Goal: Information Seeking & Learning: Learn about a topic

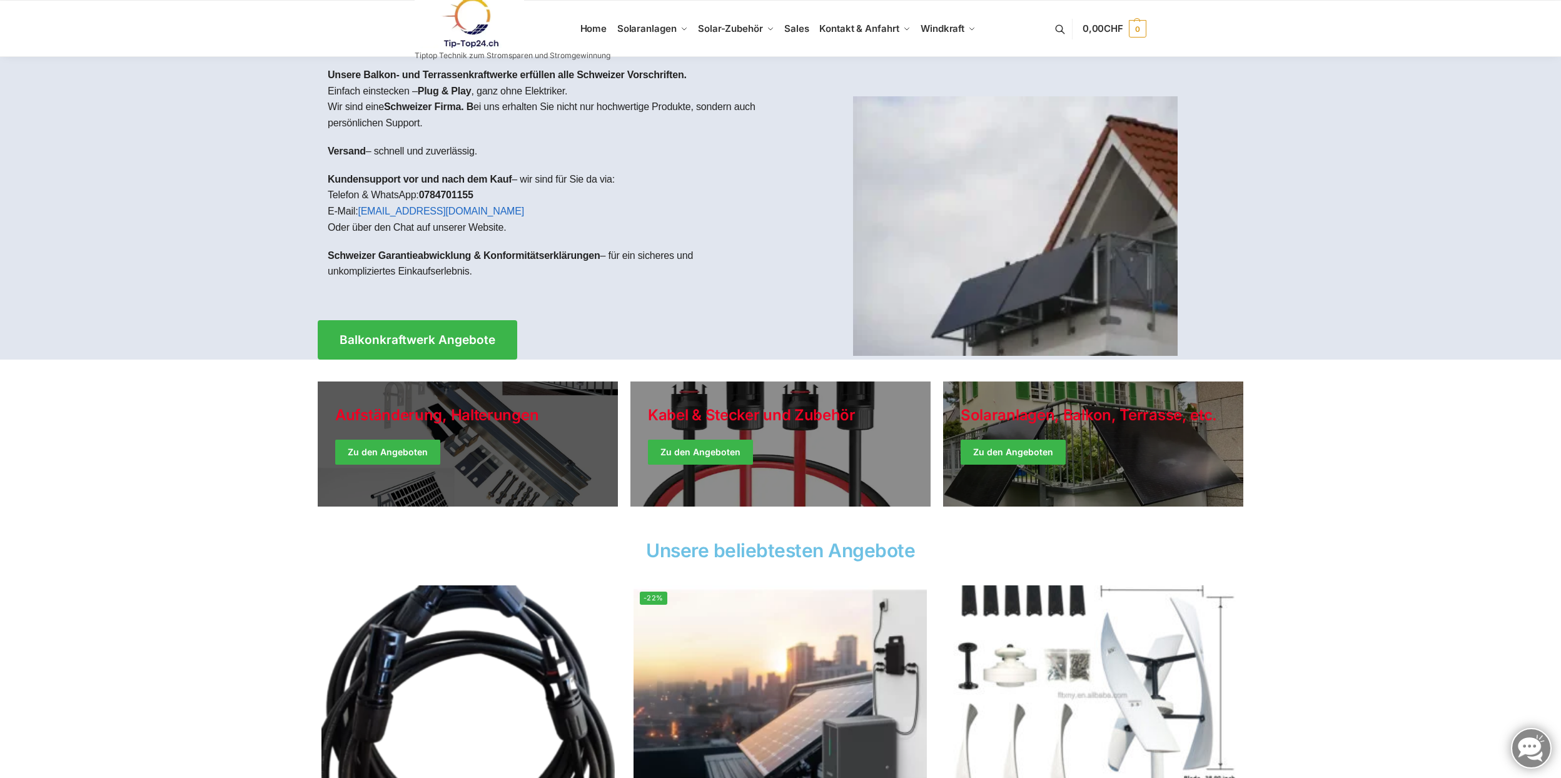
click at [406, 453] on link "Holiday Style" at bounding box center [468, 444] width 300 height 125
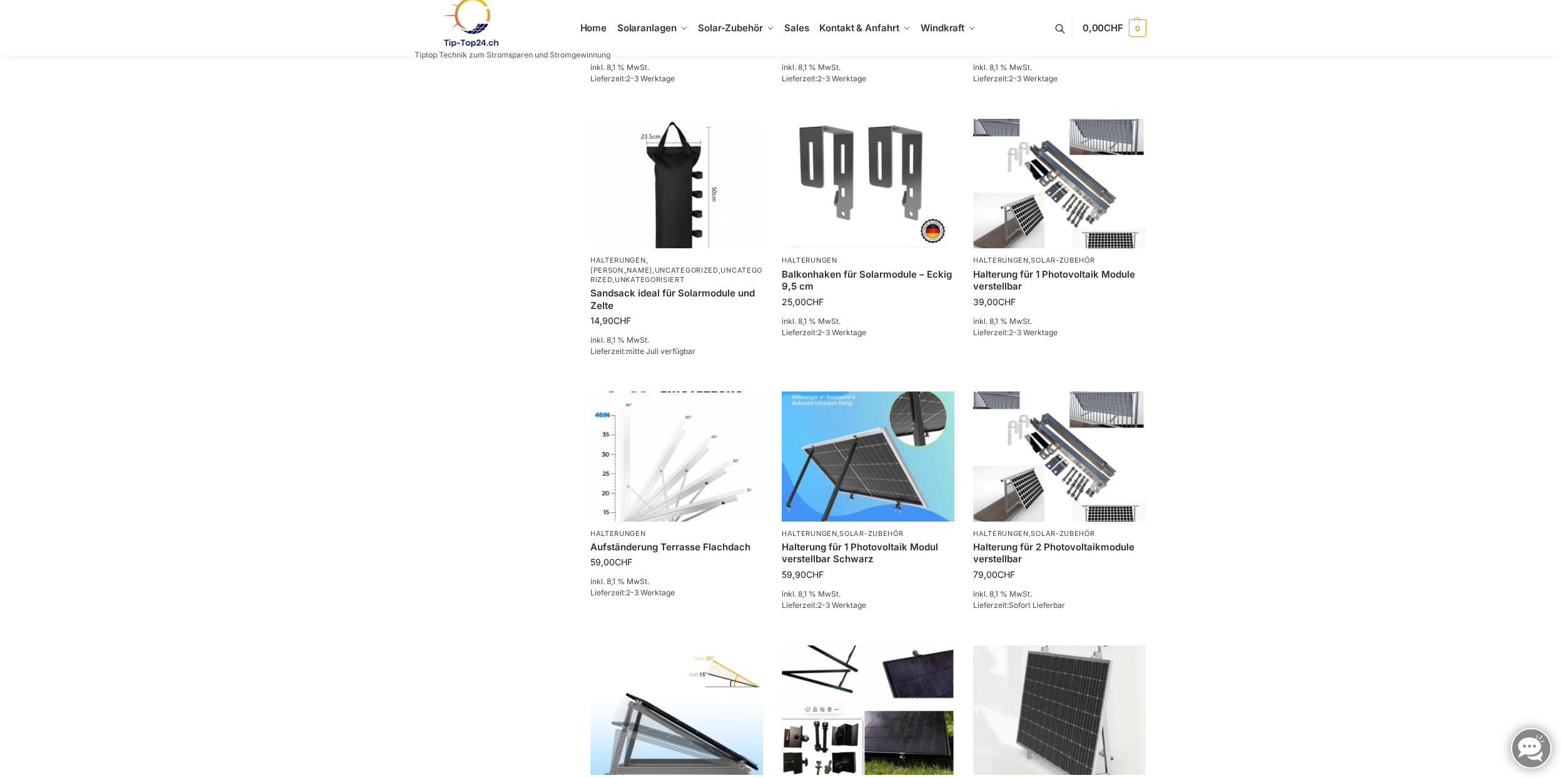
scroll to position [593, 0]
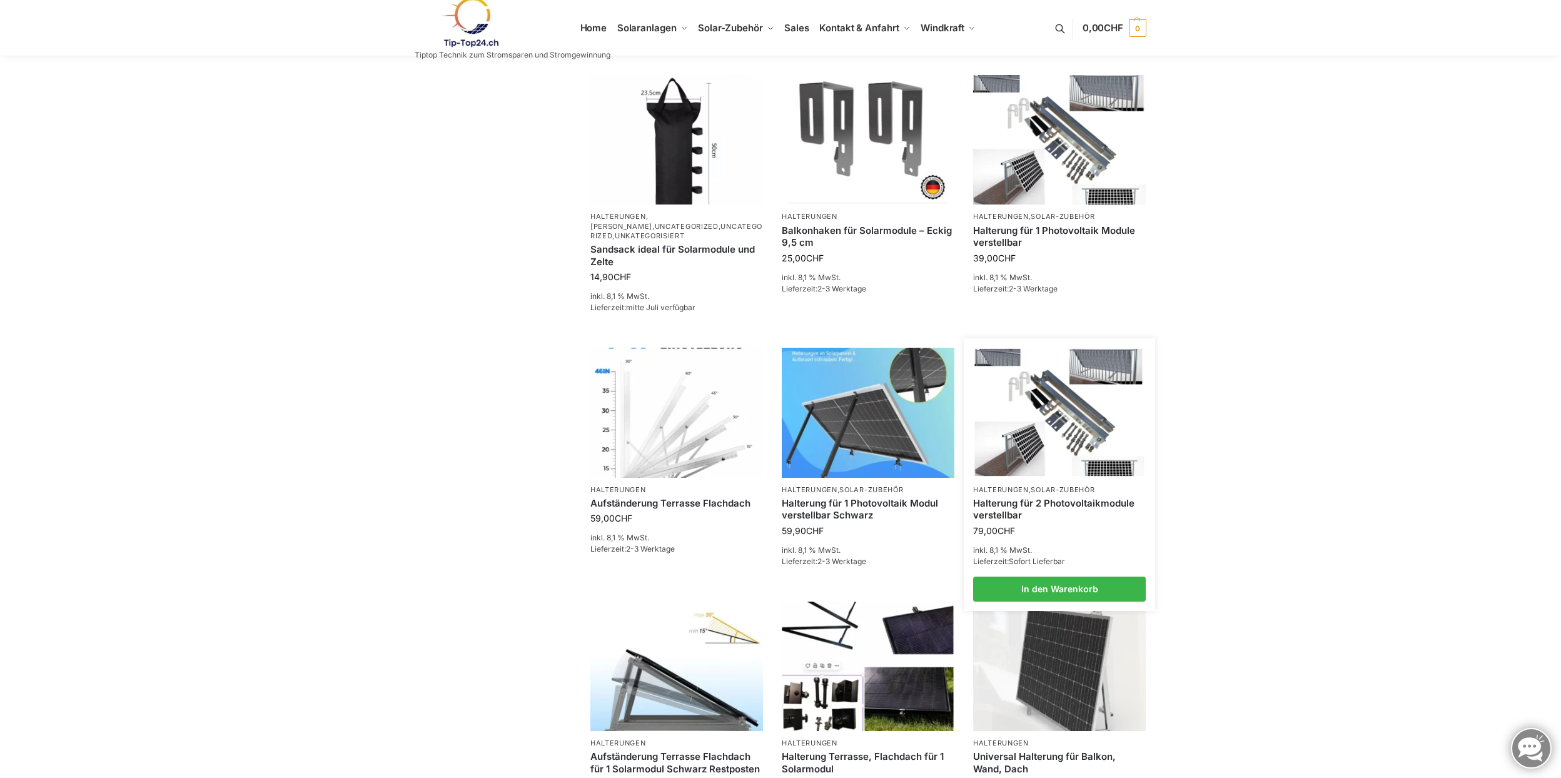
click at [1115, 420] on img at bounding box center [1060, 412] width 170 height 127
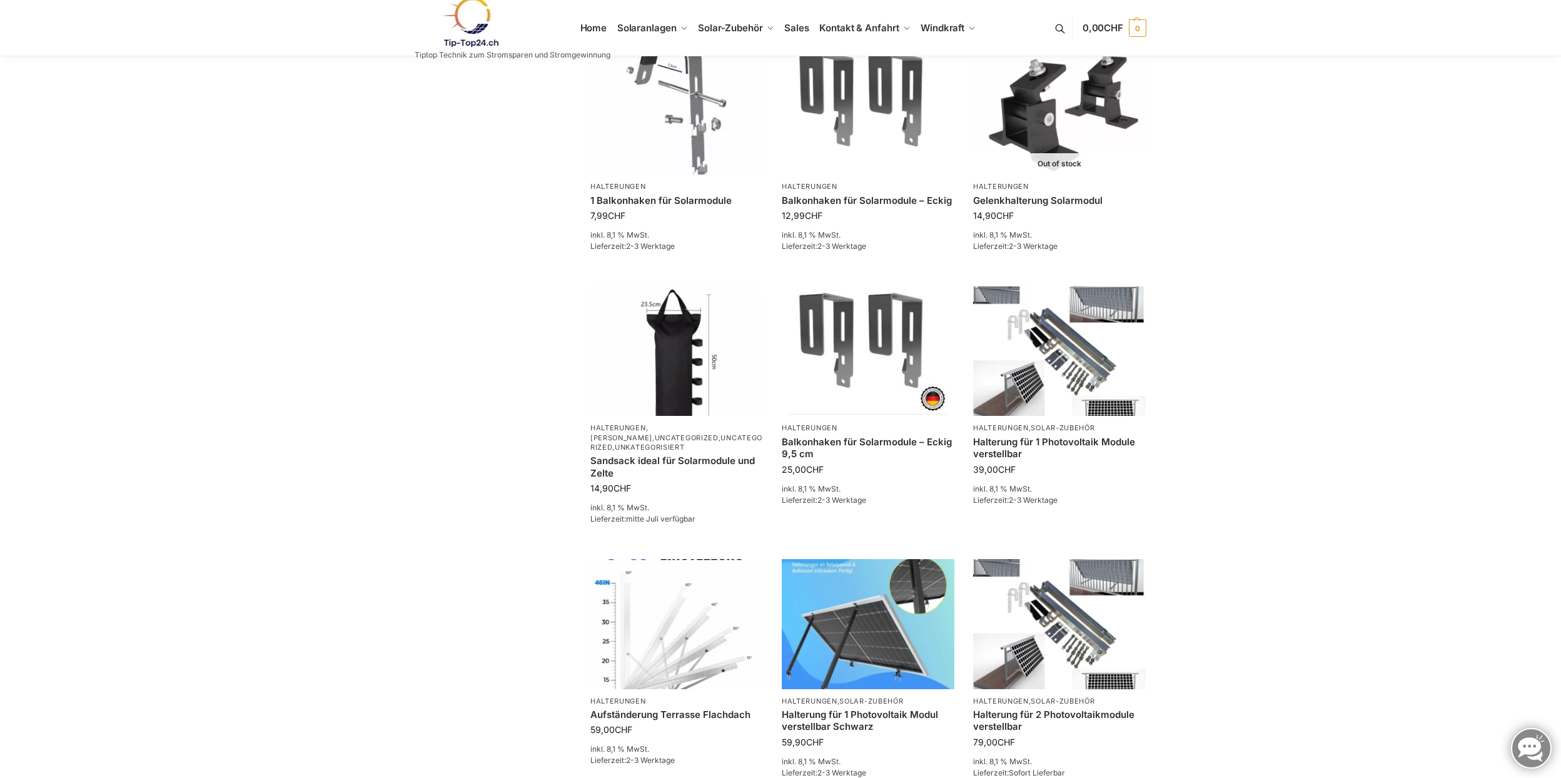
scroll to position [0, 0]
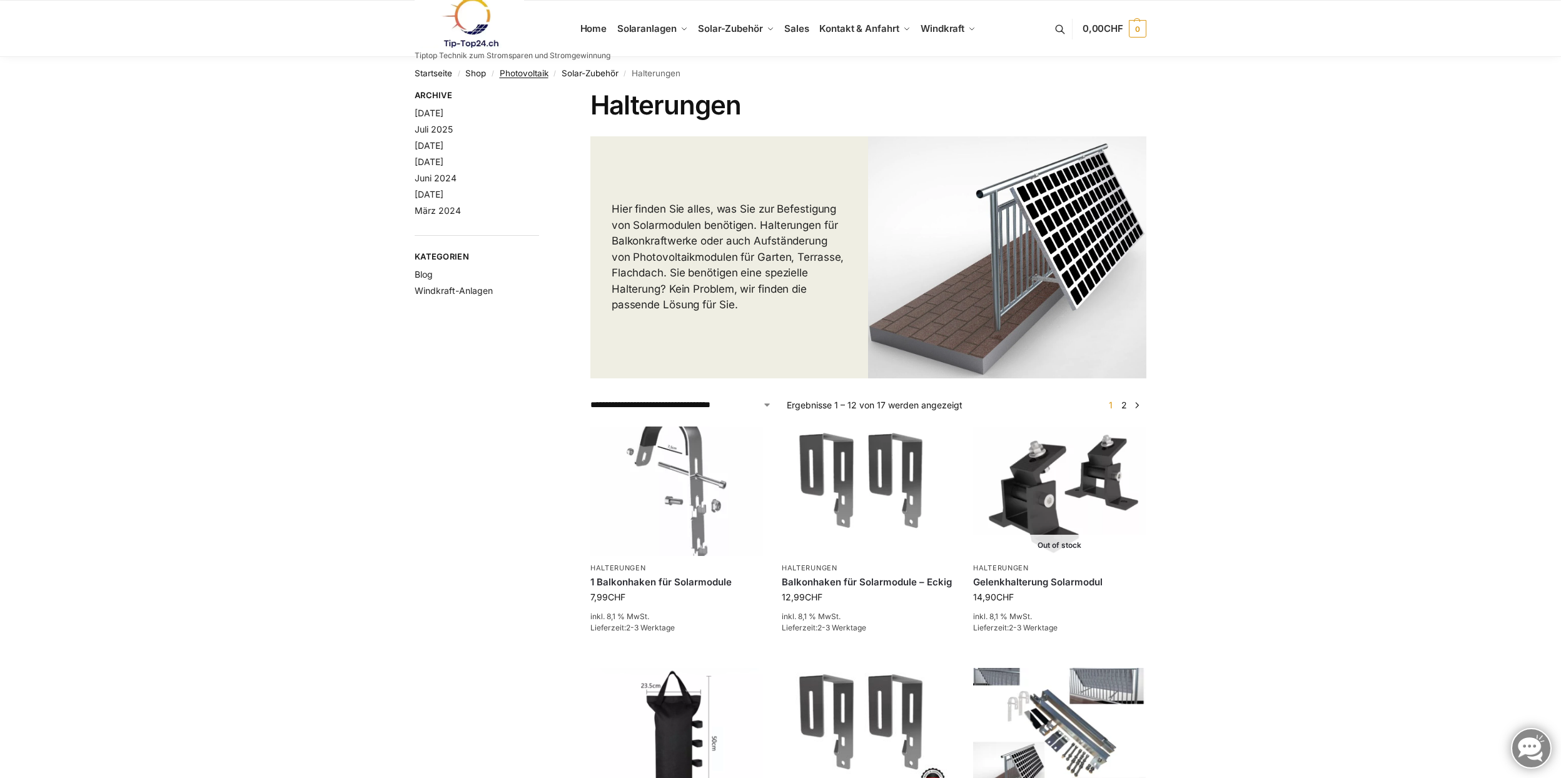
click at [540, 69] on link "Photovoltaik" at bounding box center [524, 73] width 49 height 10
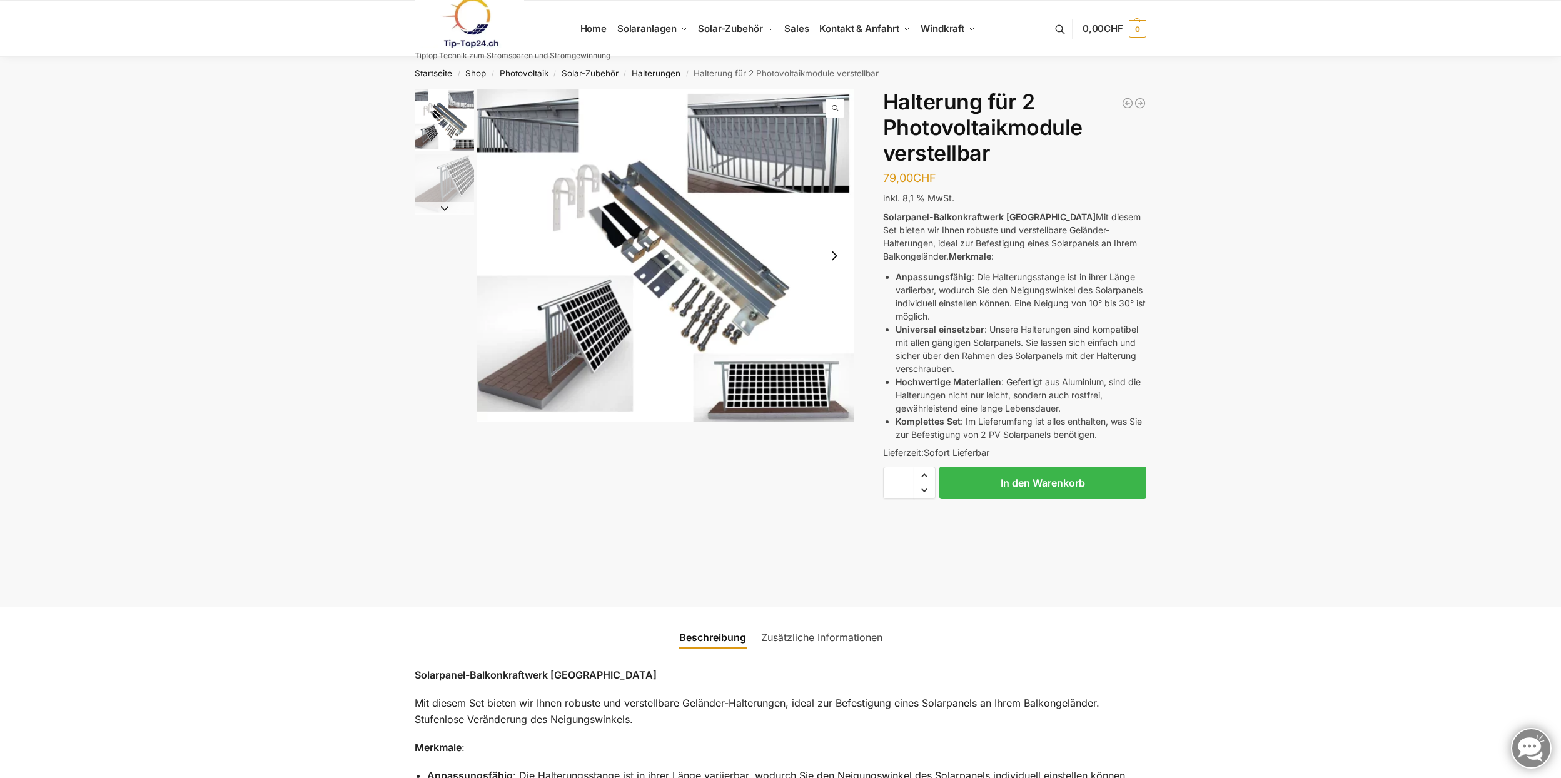
click at [443, 162] on img "2 / 2" at bounding box center [444, 183] width 59 height 59
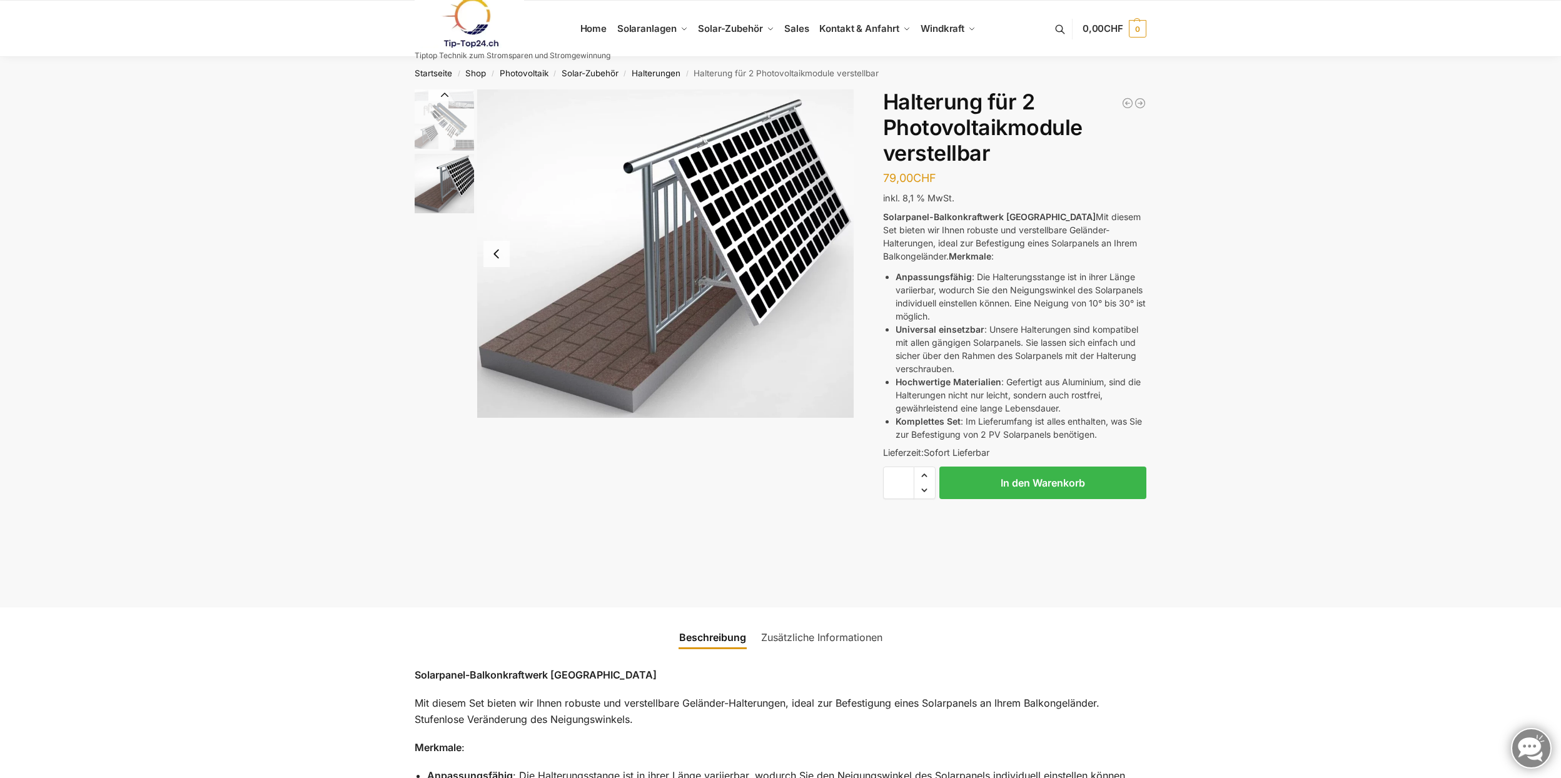
click at [442, 219] on div at bounding box center [634, 253] width 439 height 328
click at [452, 104] on img "1 / 2" at bounding box center [444, 119] width 59 height 61
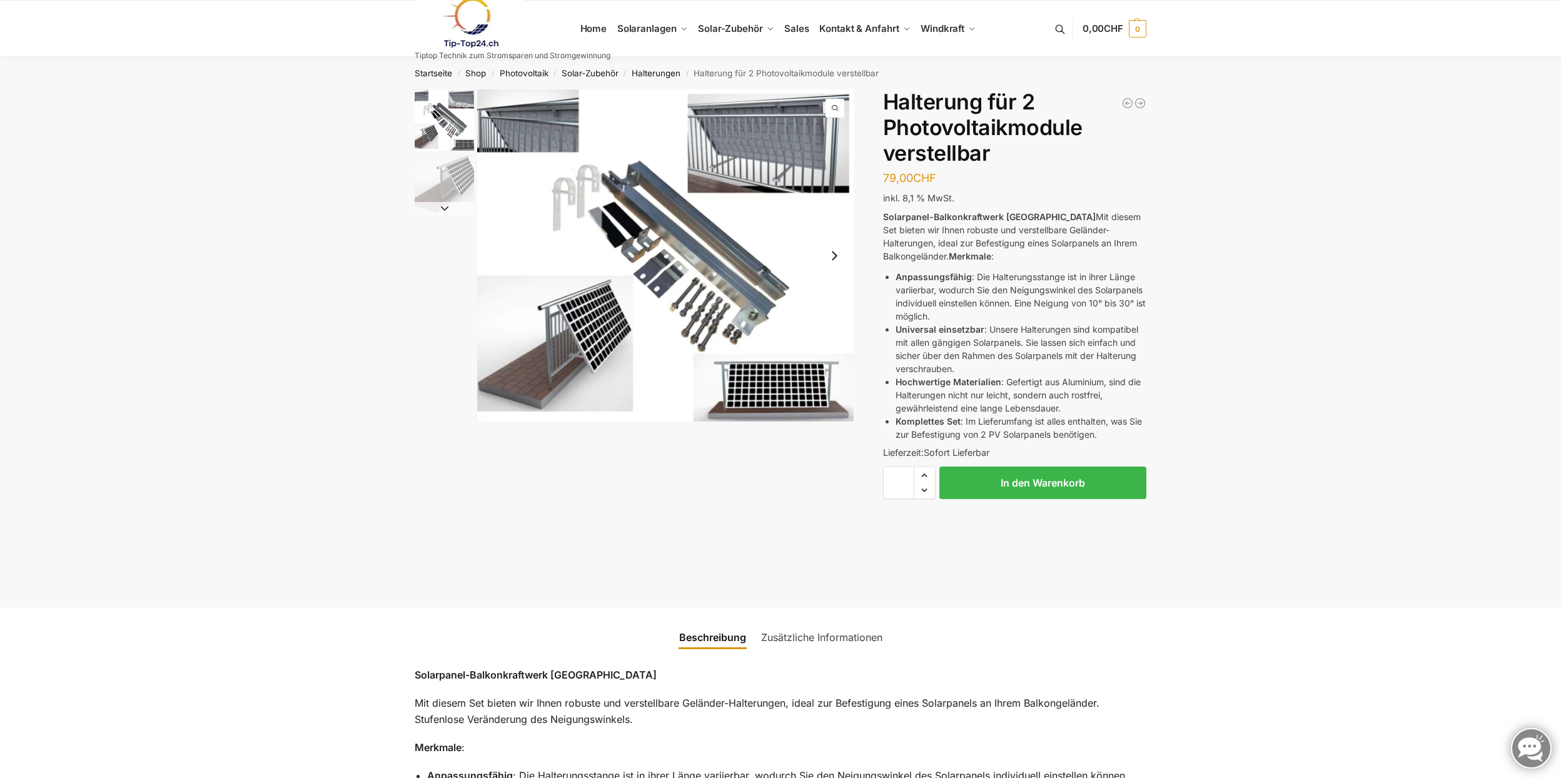
click at [756, 285] on img "1 / 2" at bounding box center [665, 255] width 377 height 332
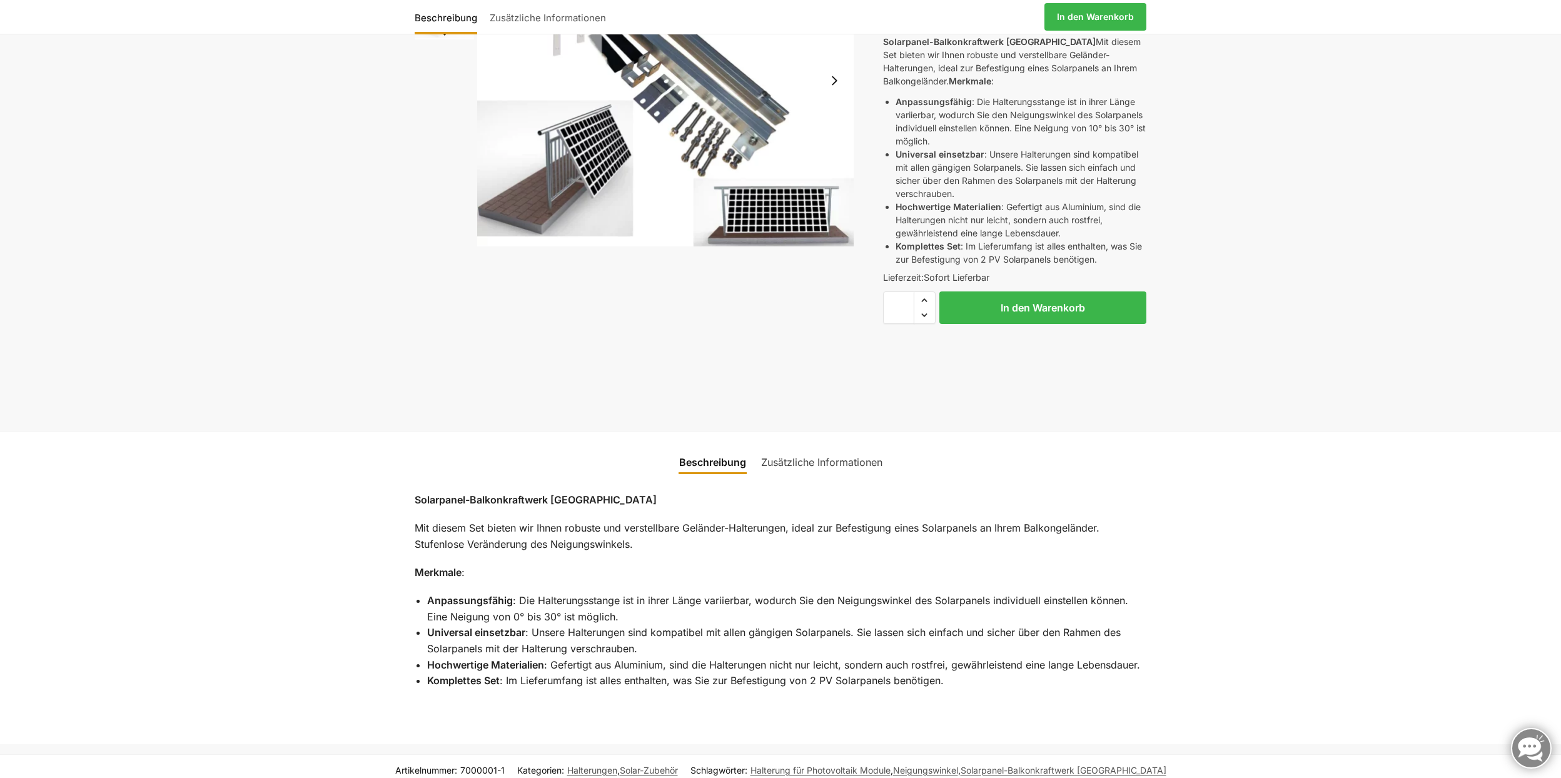
scroll to position [49, 0]
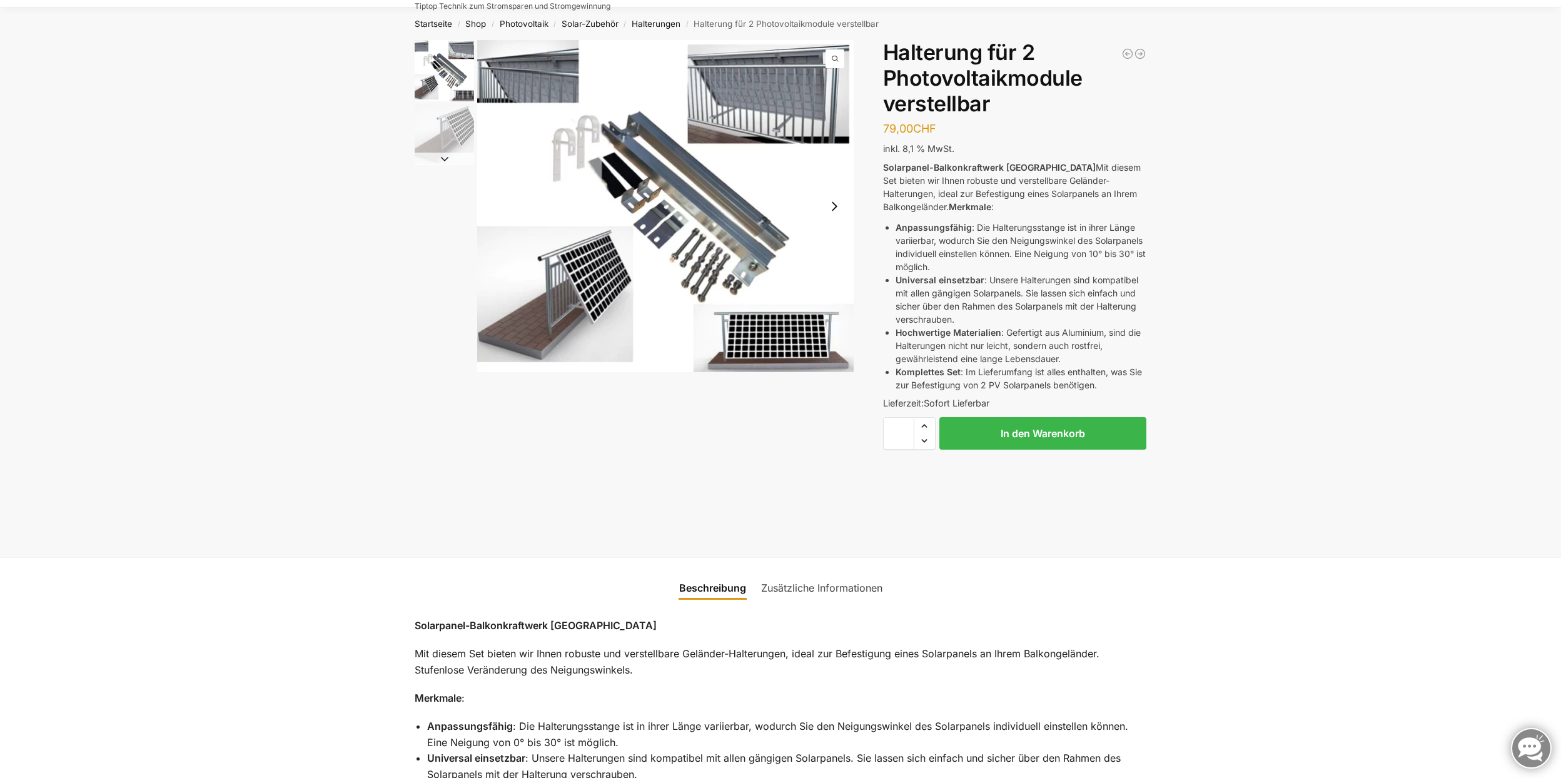
click at [772, 81] on img "1 / 2" at bounding box center [665, 206] width 377 height 332
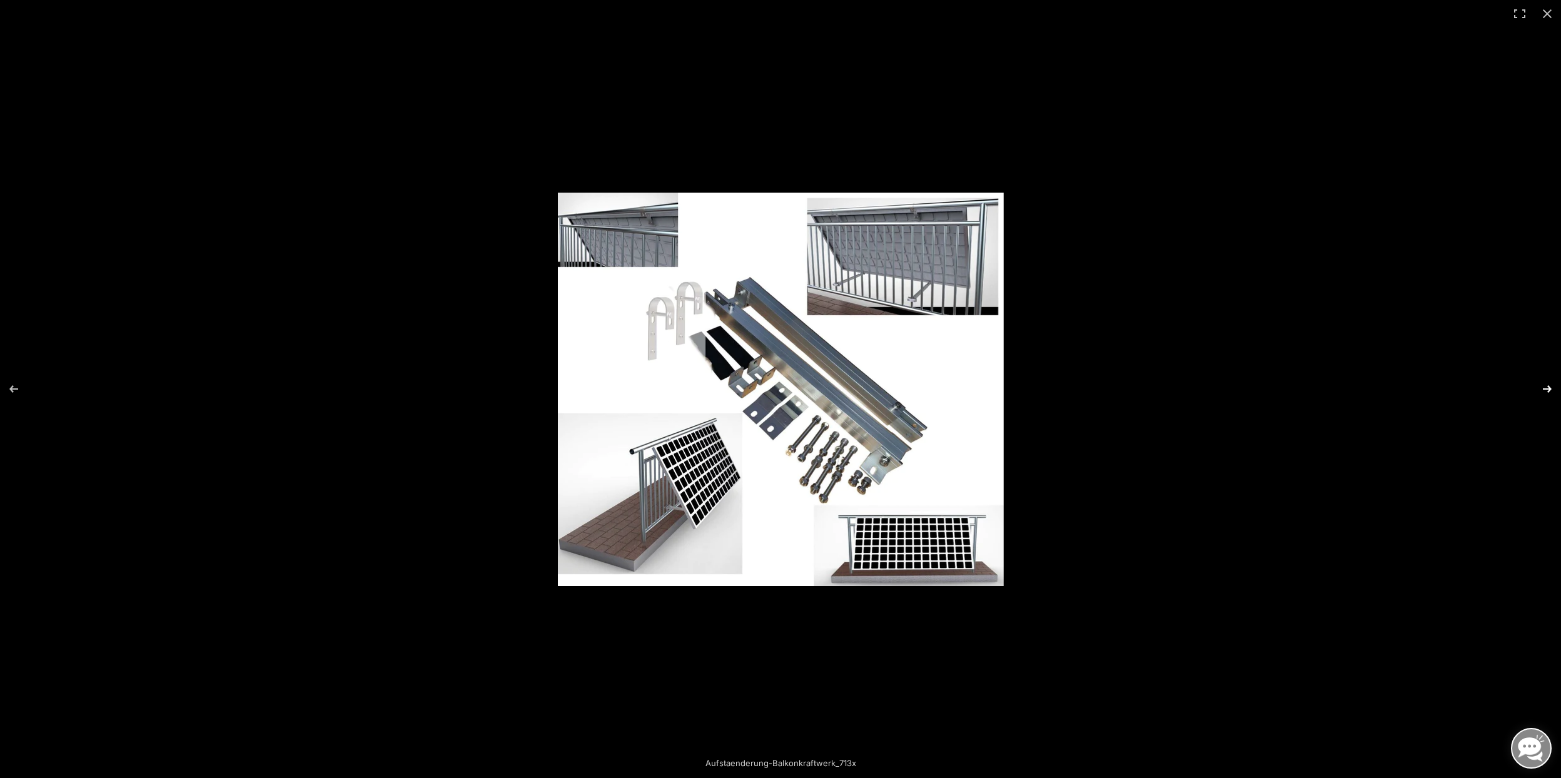
click at [1549, 392] on button "Next (arrow right)" at bounding box center [1539, 389] width 44 height 63
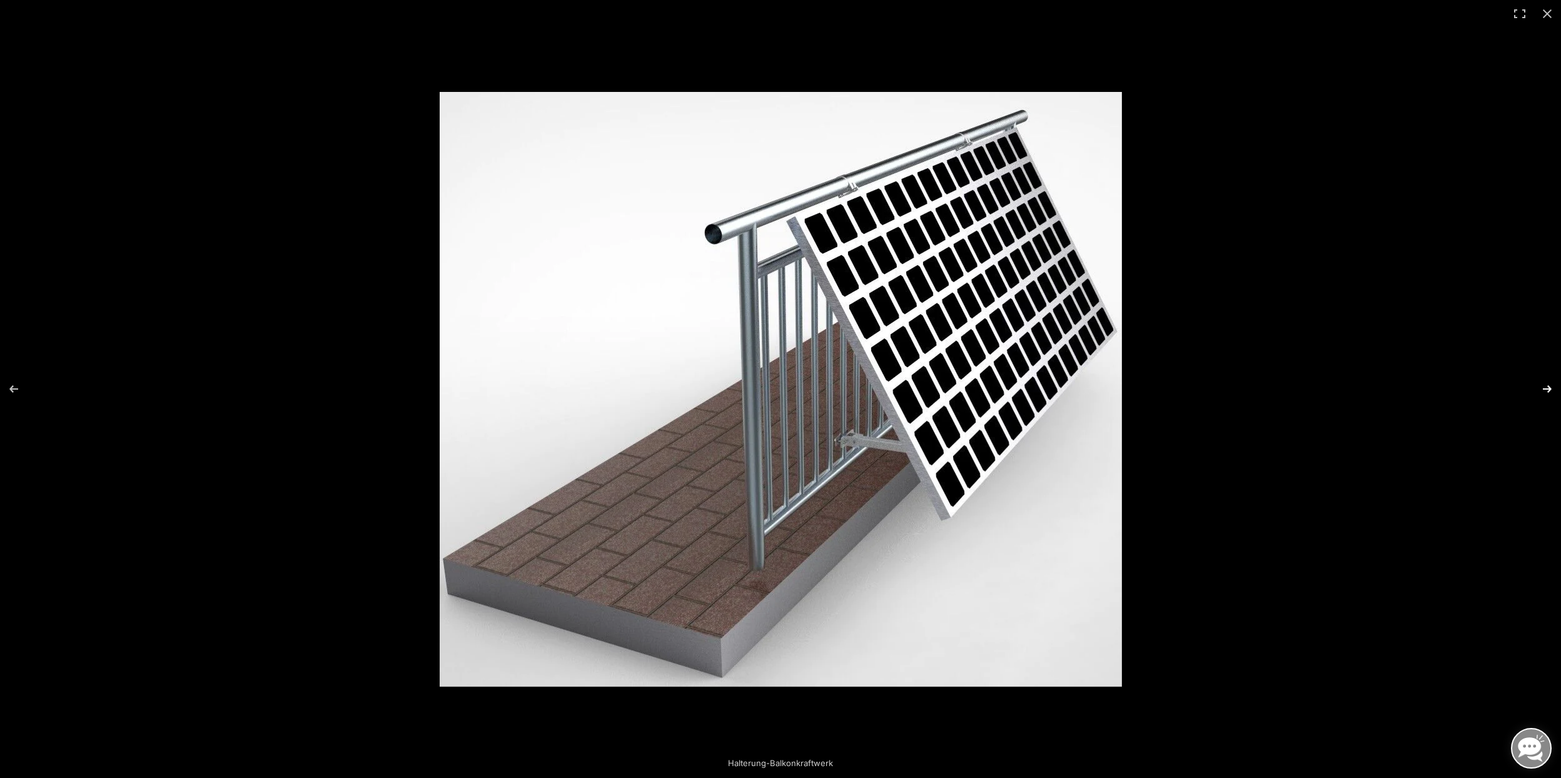
click at [1549, 392] on button "Next (arrow right)" at bounding box center [1539, 389] width 44 height 63
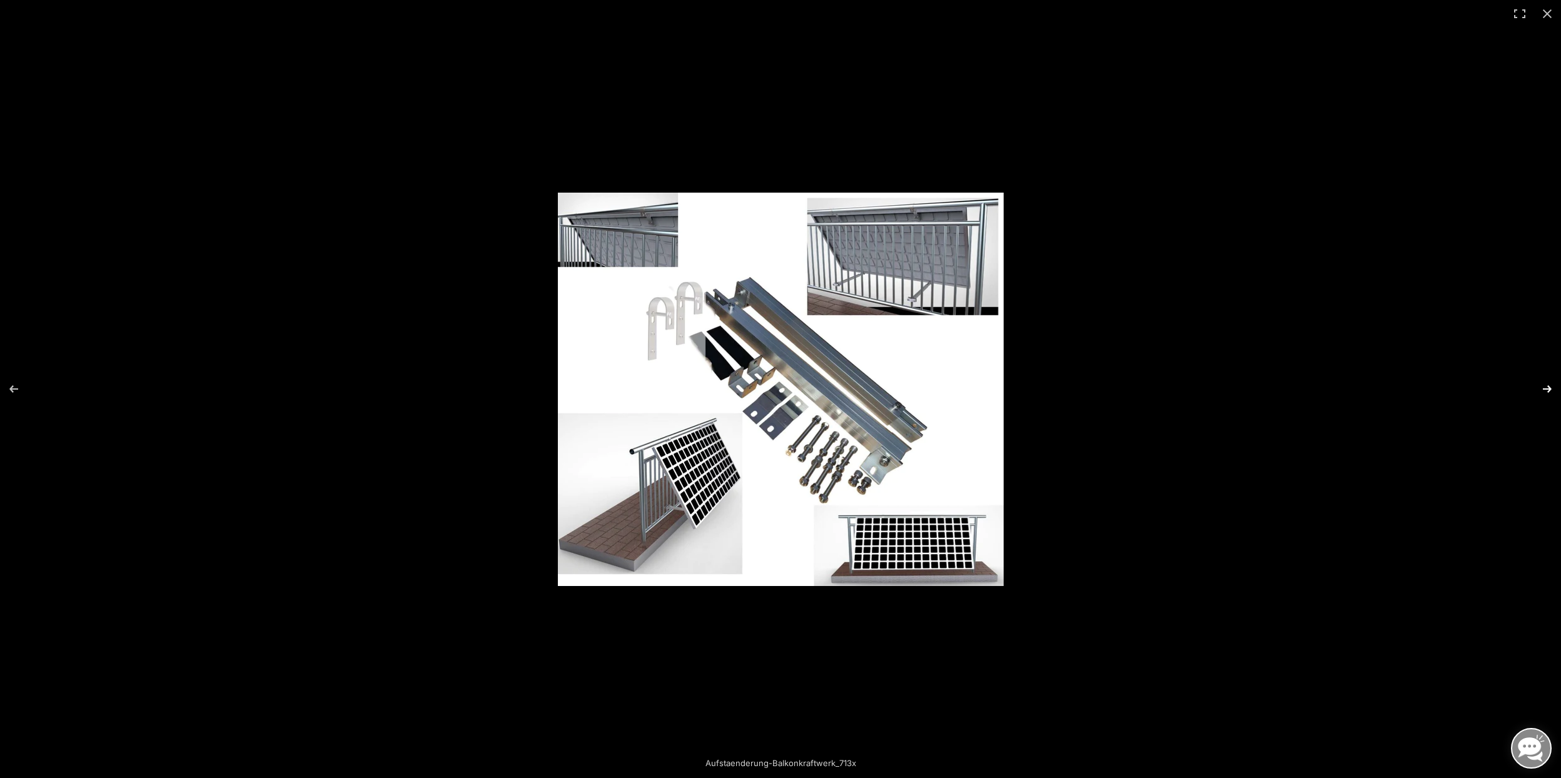
click at [1549, 392] on button "Next (arrow right)" at bounding box center [1539, 389] width 44 height 63
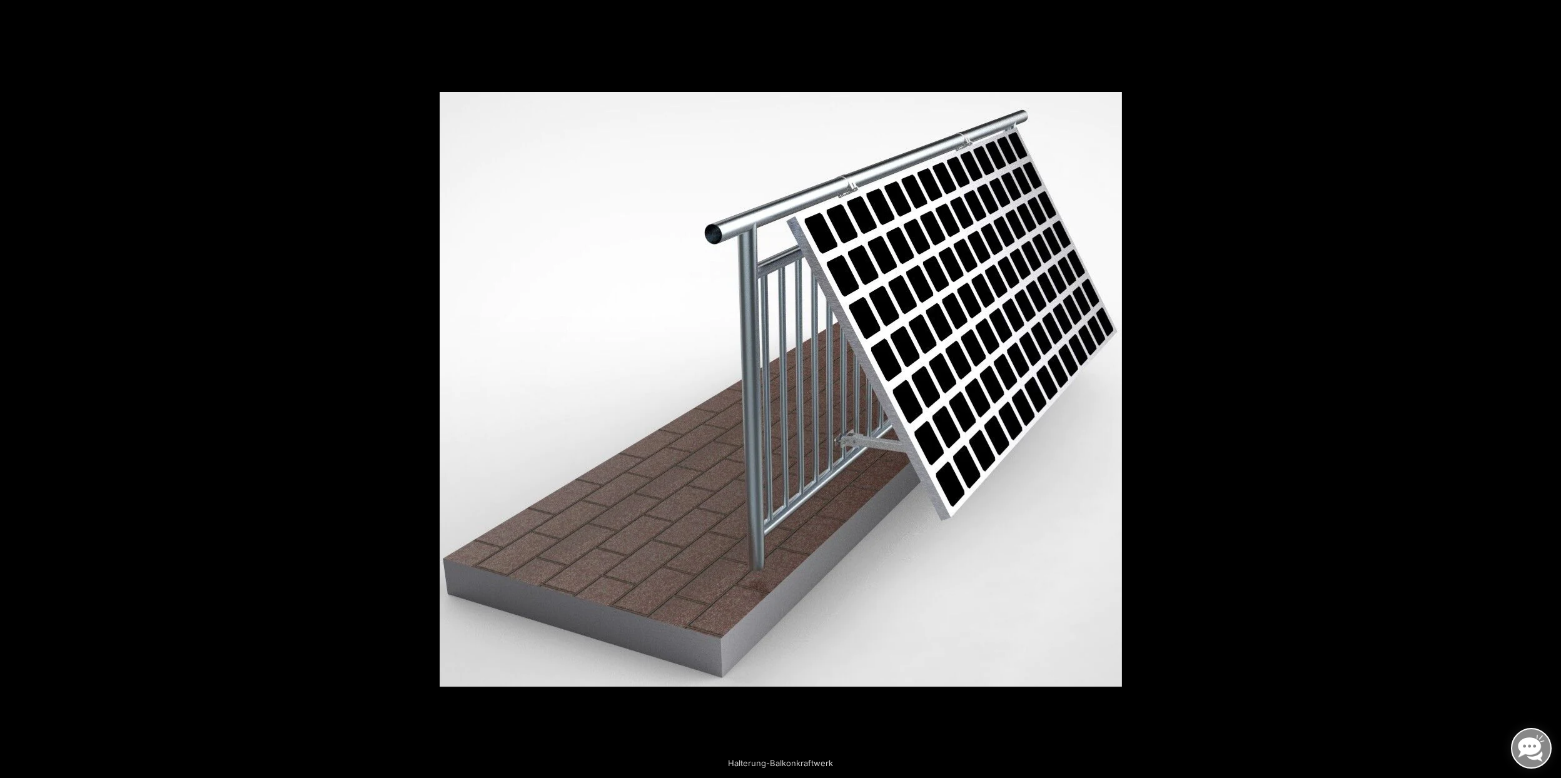
click at [1549, 392] on button "Next (arrow right)" at bounding box center [1539, 389] width 44 height 63
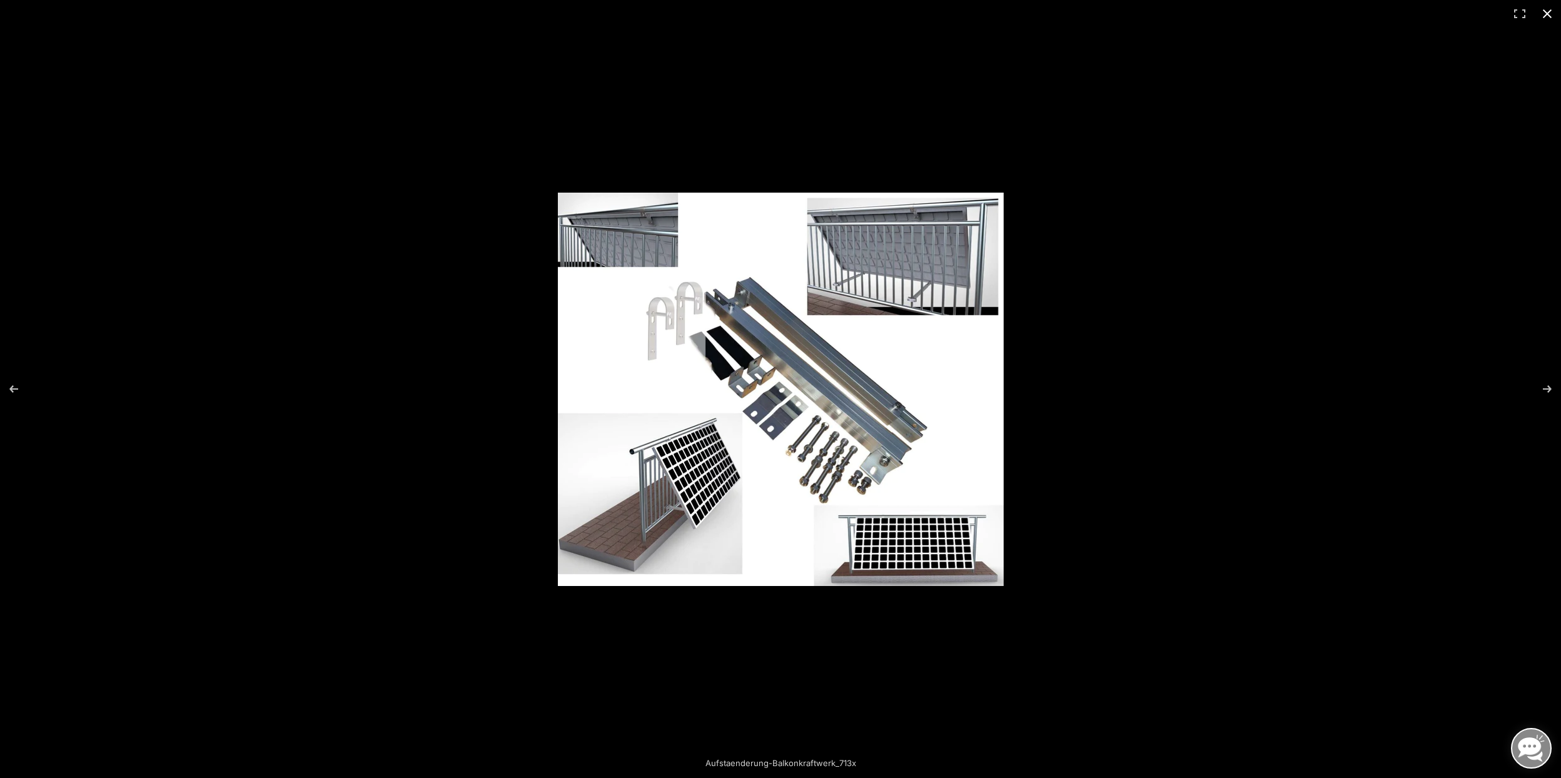
click at [1554, 18] on button "Close (Esc)" at bounding box center [1548, 14] width 28 height 28
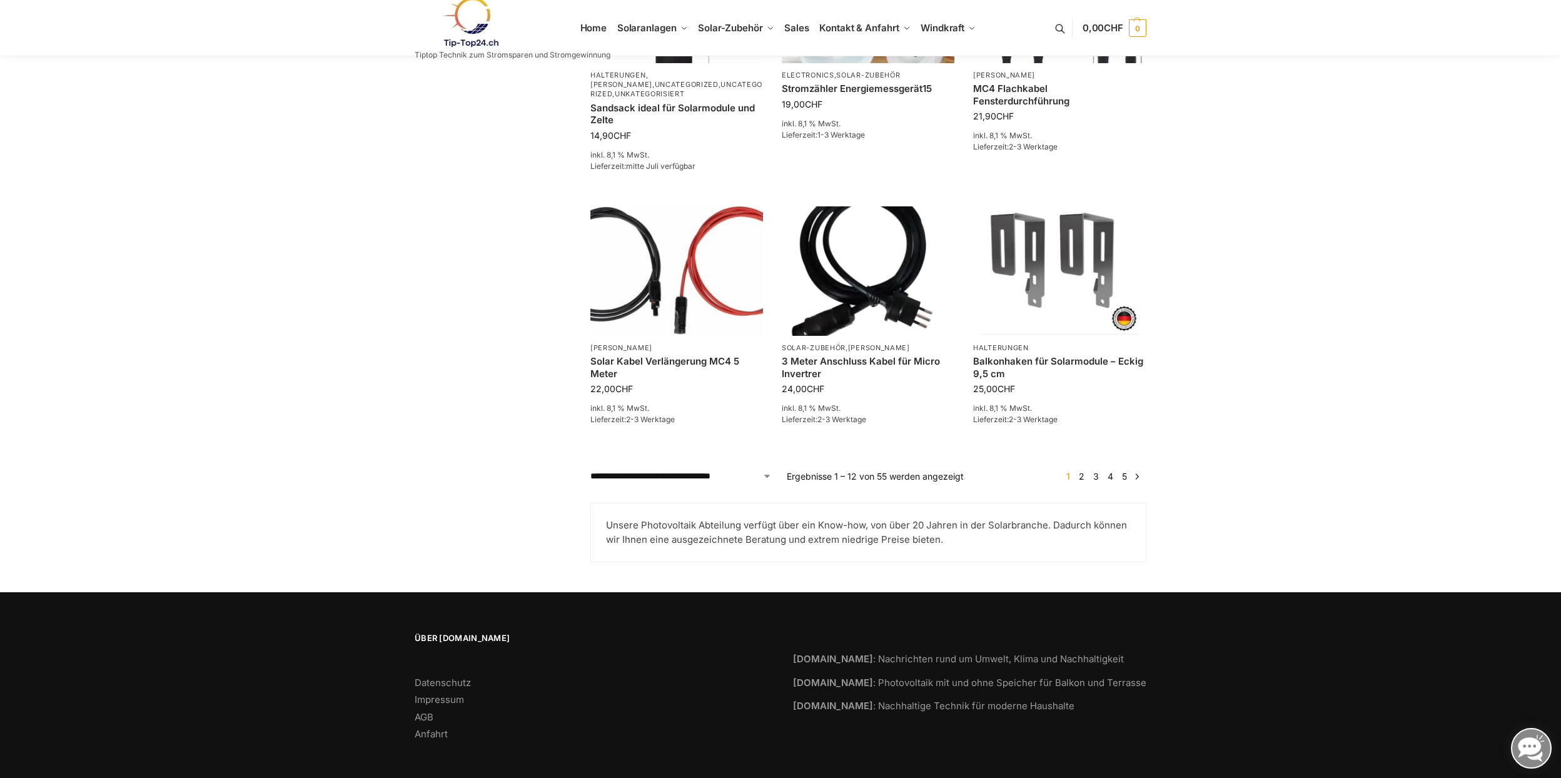
scroll to position [738, 0]
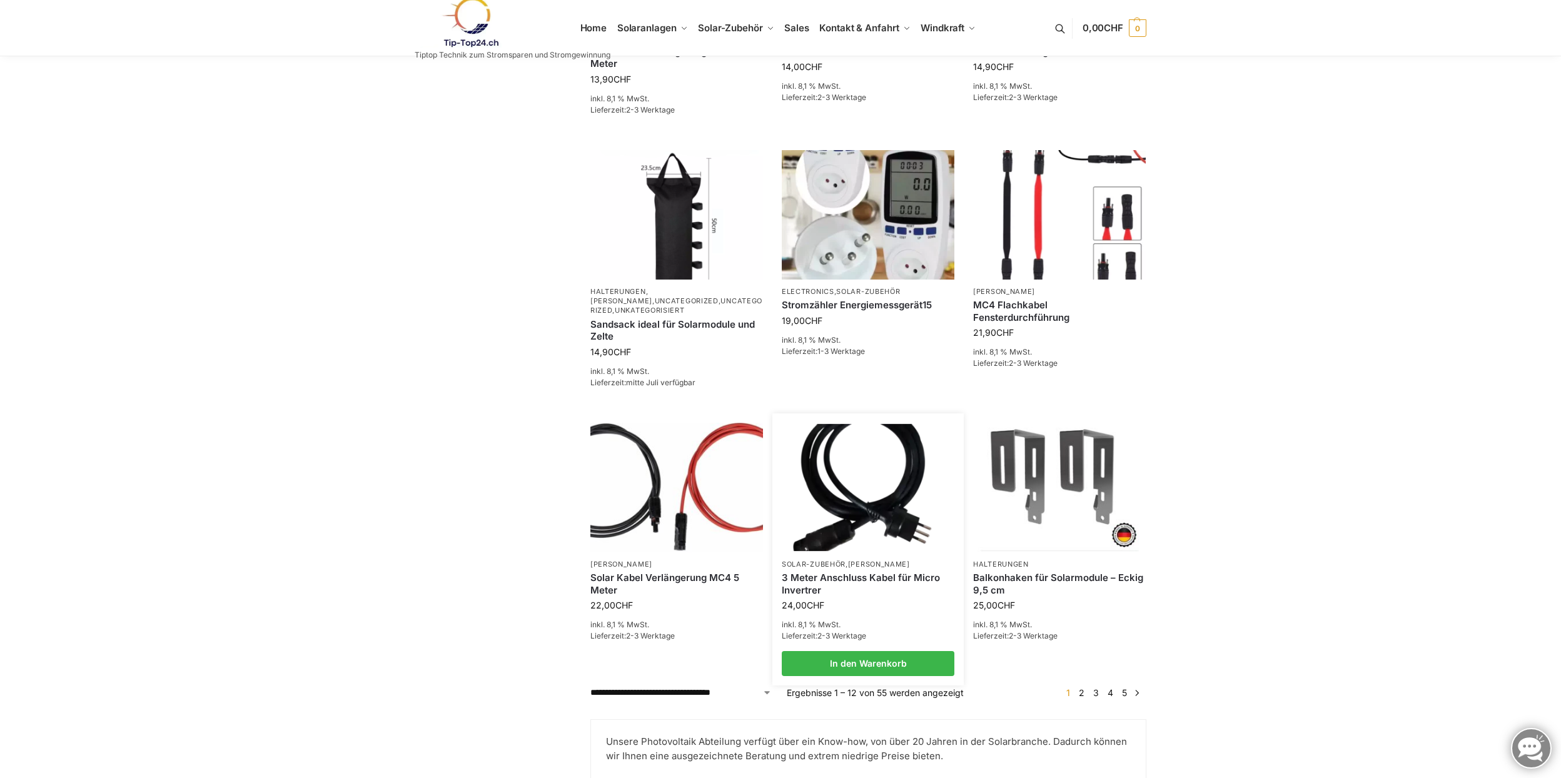
click at [874, 507] on img at bounding box center [868, 487] width 170 height 127
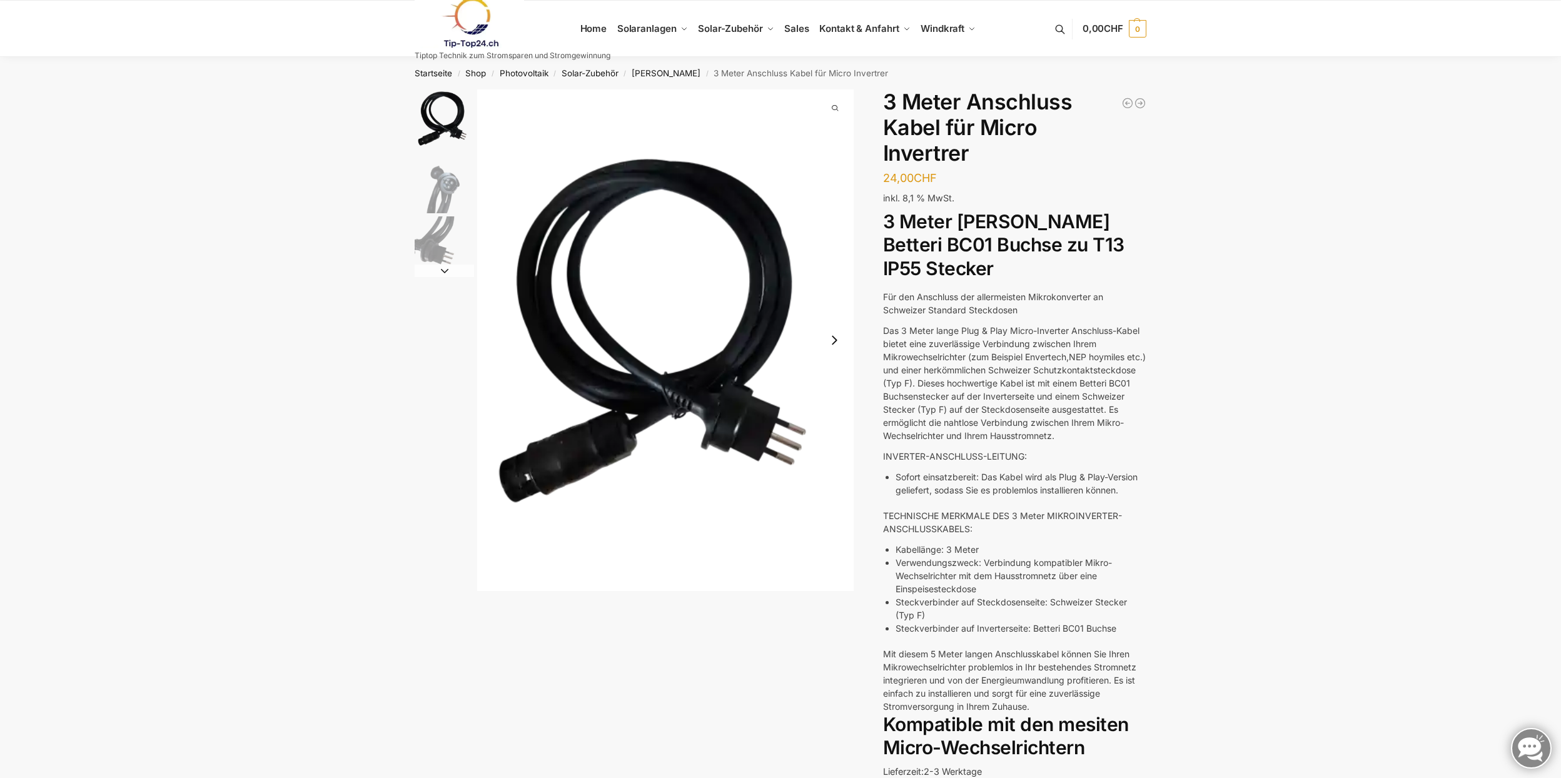
click at [438, 200] on img "2 / 3" at bounding box center [444, 183] width 59 height 59
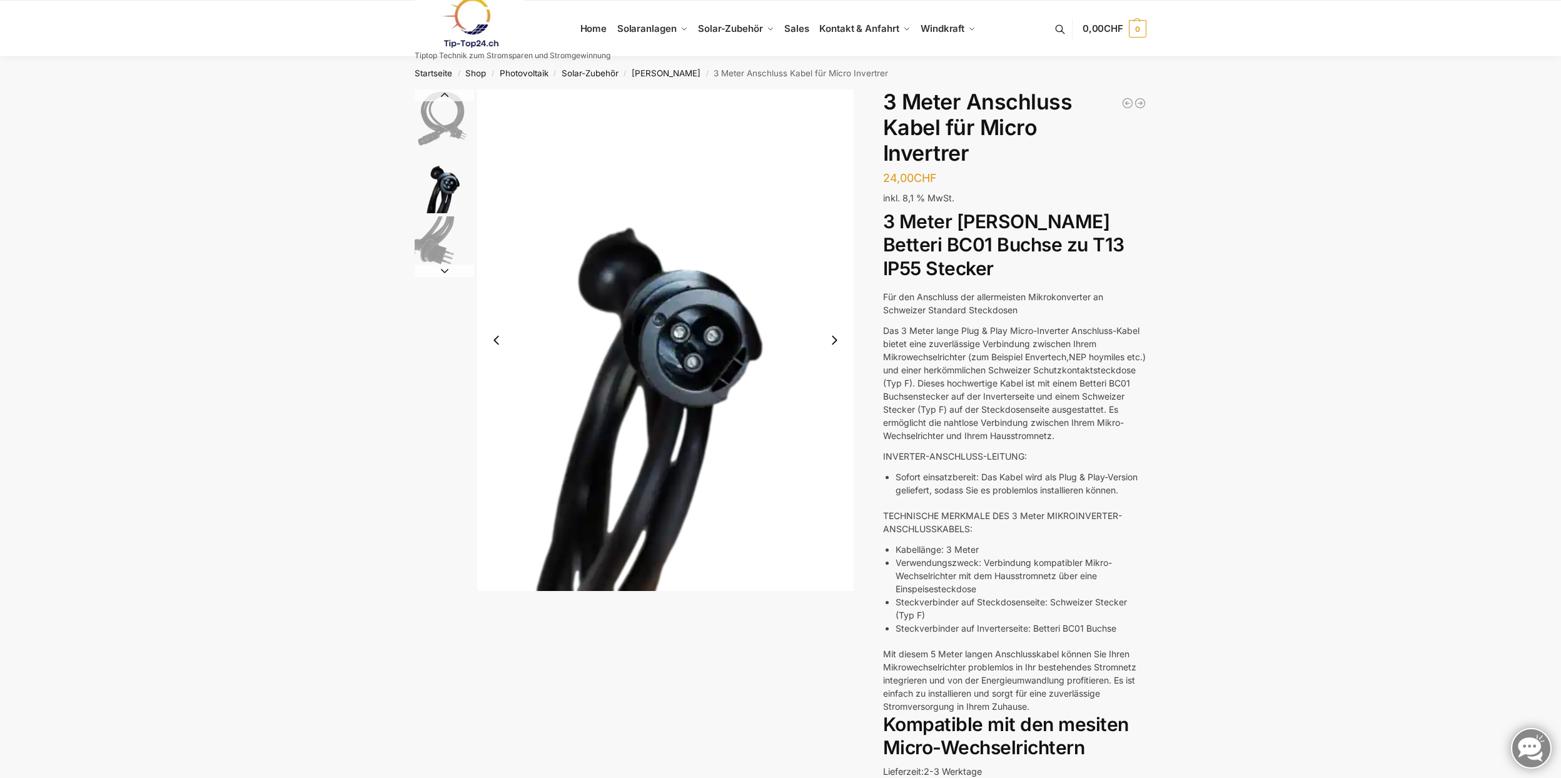
click at [452, 251] on img "3 / 3" at bounding box center [444, 245] width 59 height 59
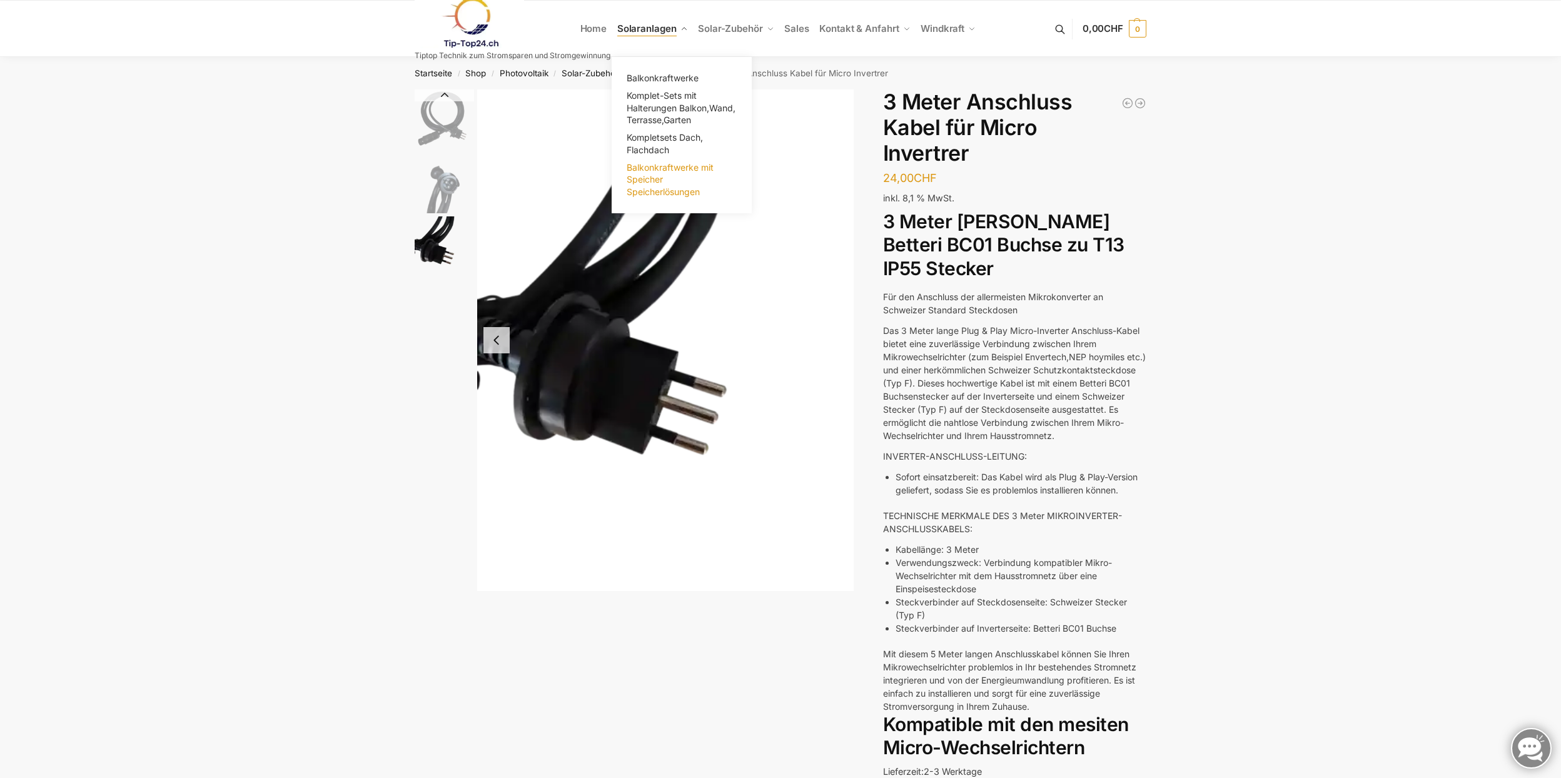
click at [641, 175] on span "Balkonkraftwerke mit Speicher Speicherlösungen" at bounding box center [670, 179] width 87 height 35
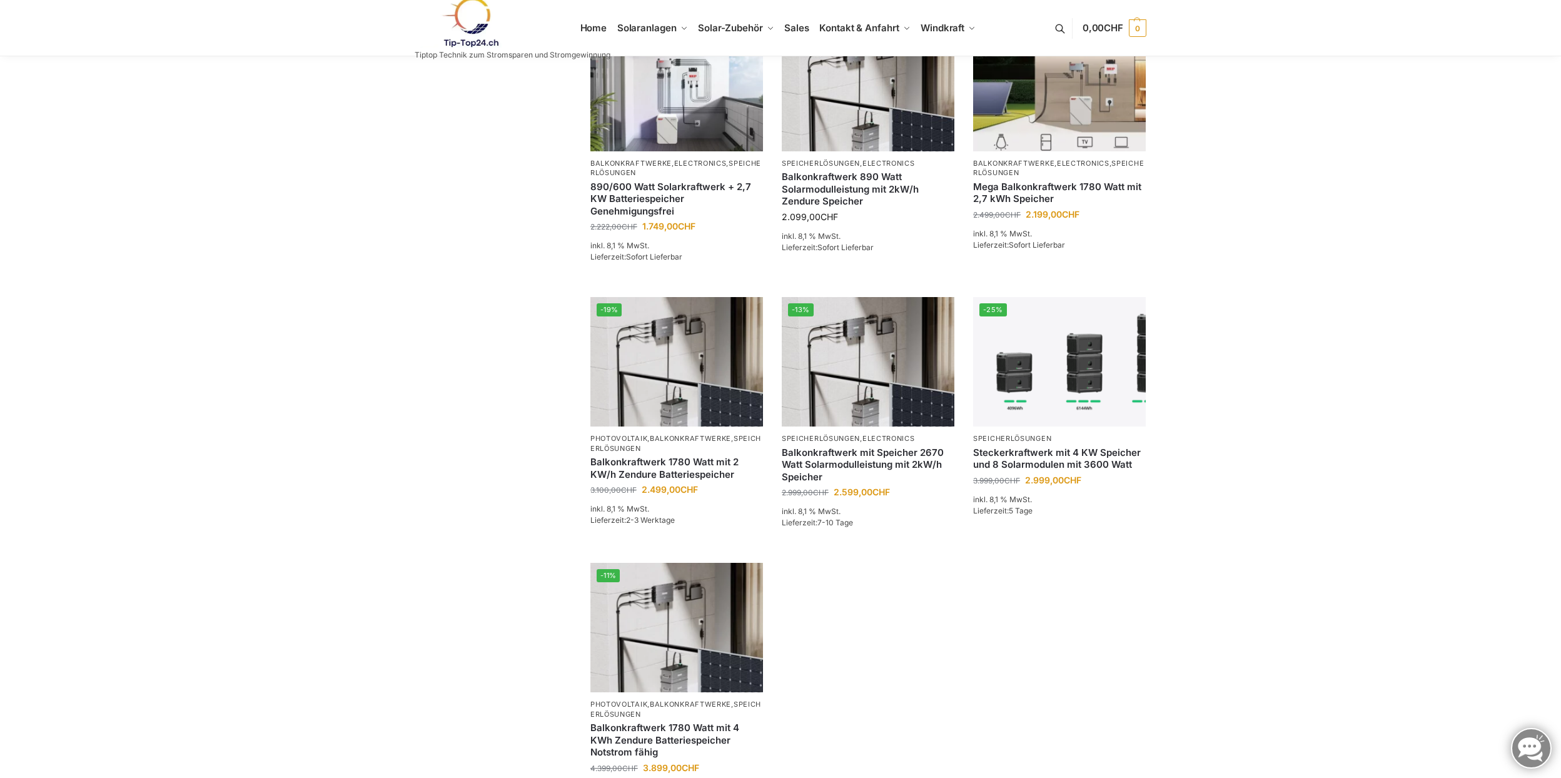
scroll to position [435, 0]
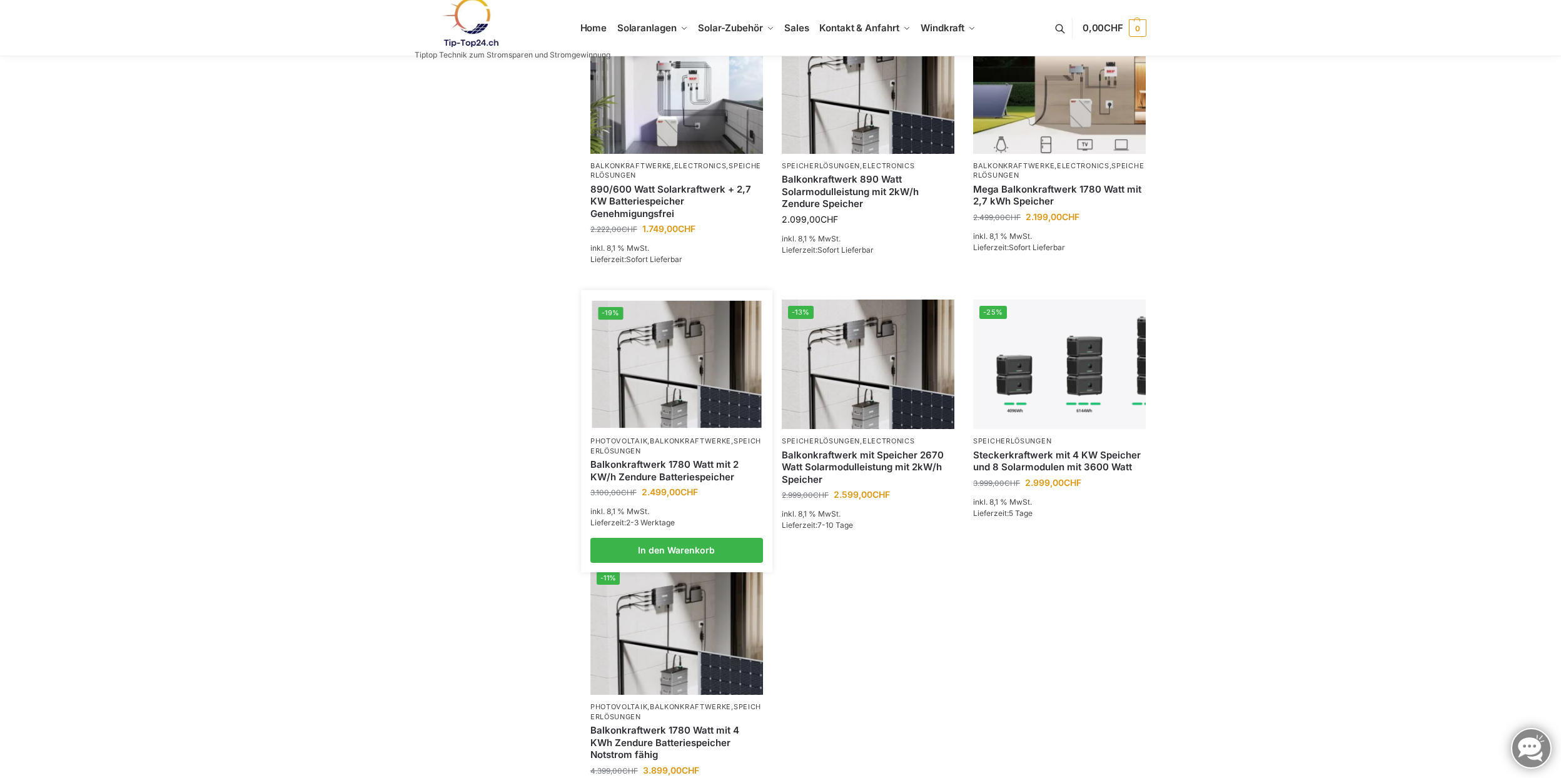
click at [696, 350] on img at bounding box center [677, 364] width 170 height 127
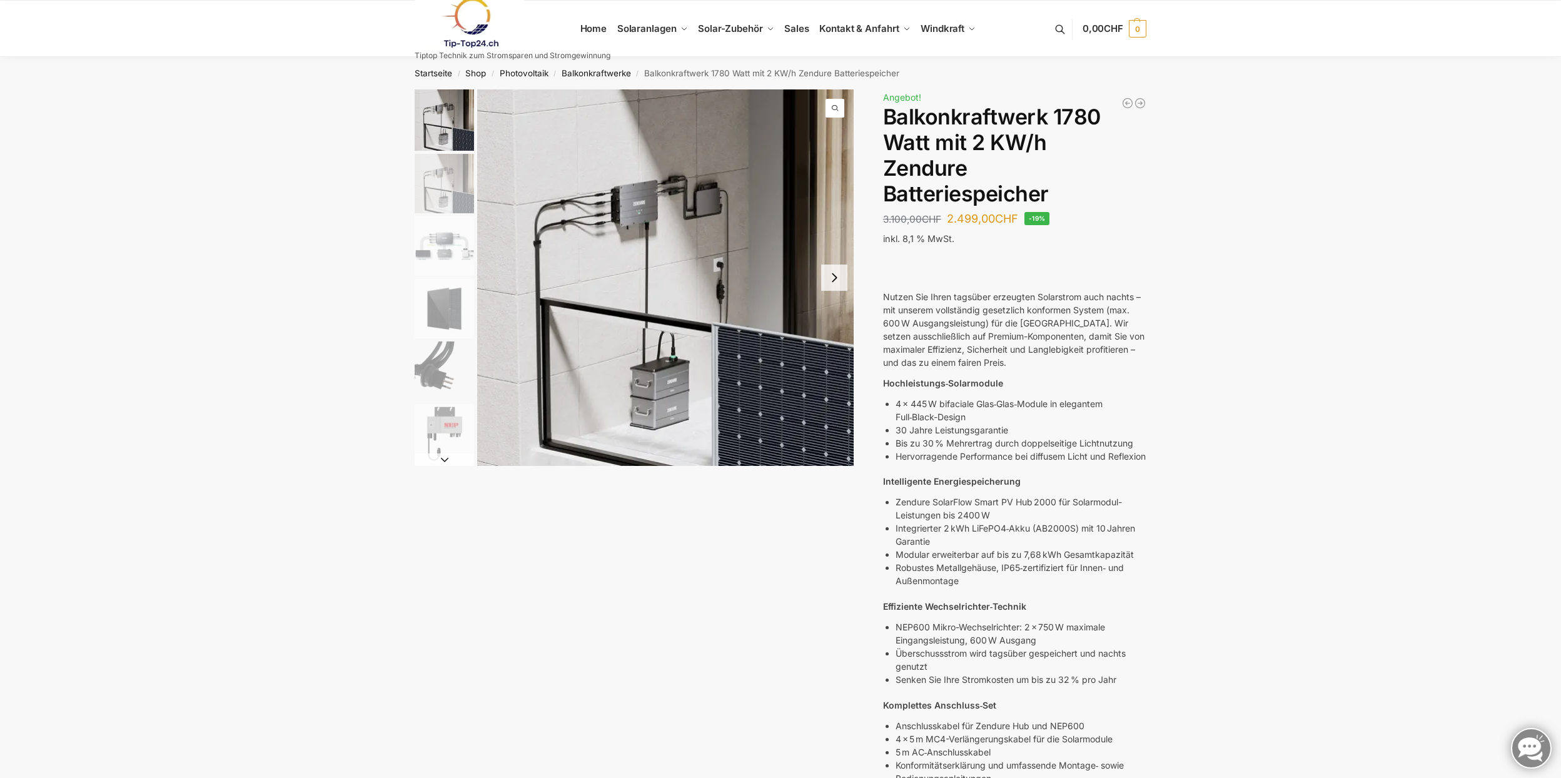
click at [442, 196] on img "2 / 7" at bounding box center [444, 183] width 59 height 59
click at [447, 260] on img "3 / 7" at bounding box center [444, 245] width 59 height 59
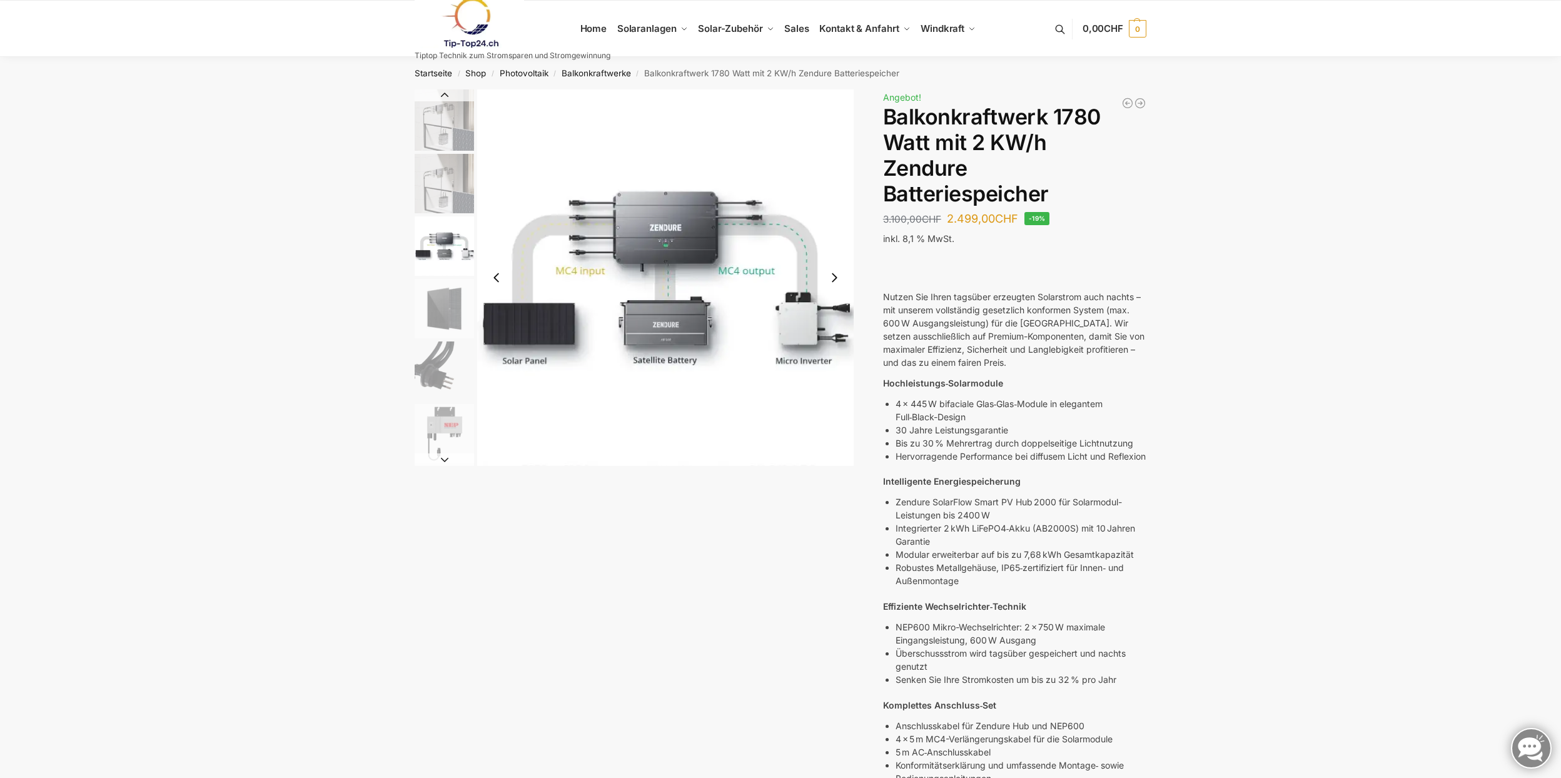
click at [450, 316] on img "4 / 7" at bounding box center [444, 308] width 59 height 59
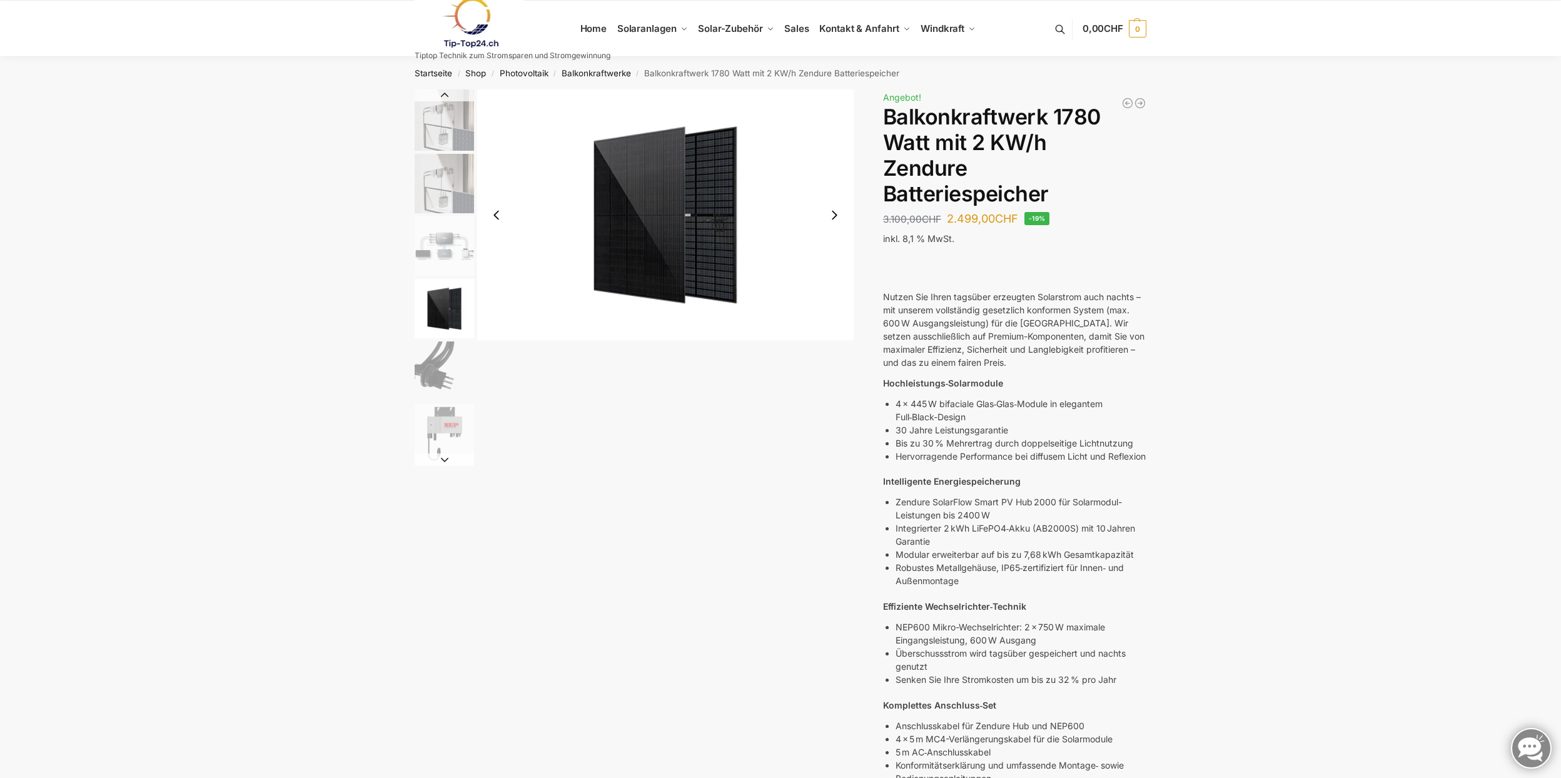
click at [447, 352] on img "5 / 7" at bounding box center [444, 371] width 59 height 59
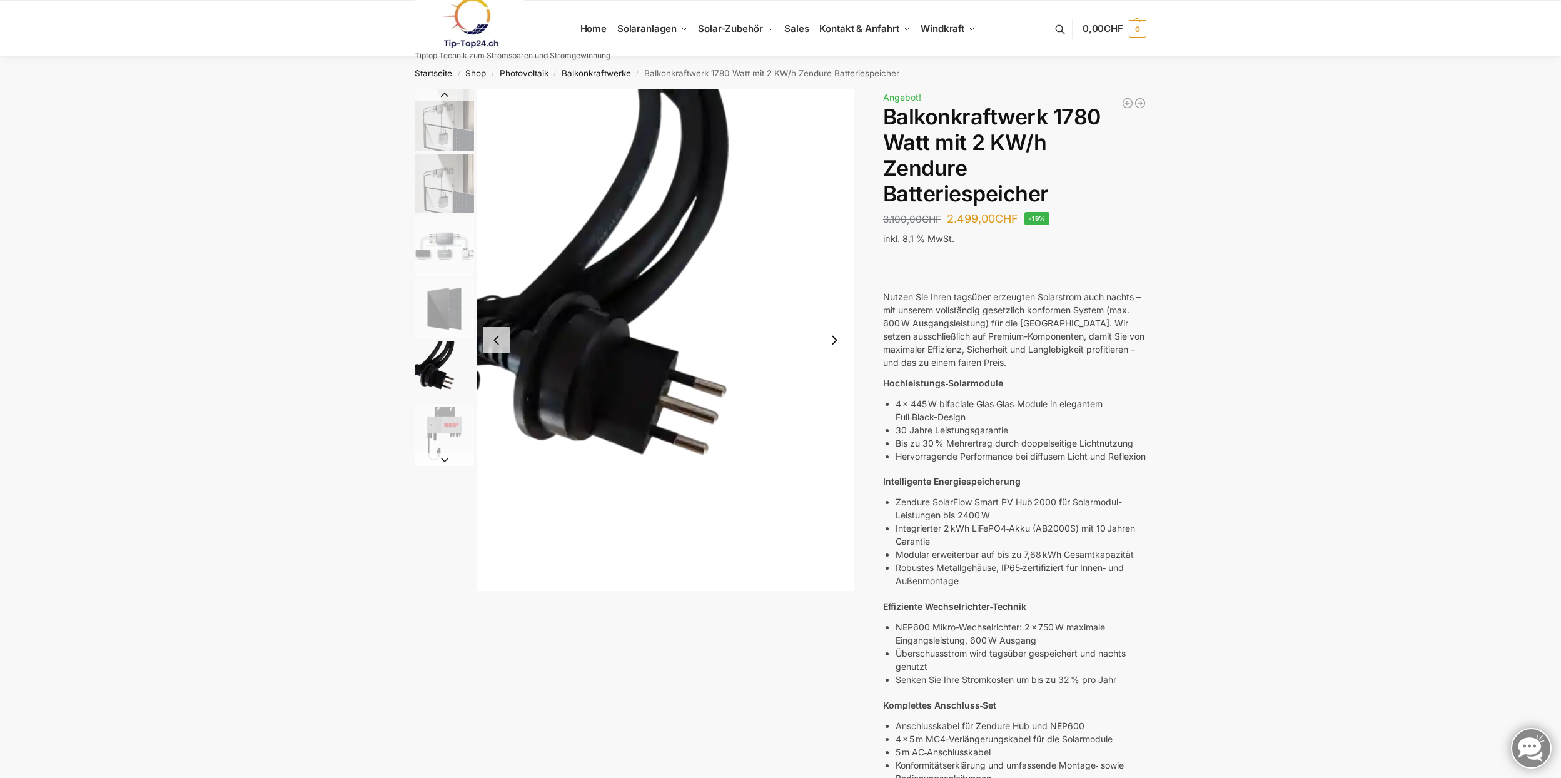
click at [443, 451] on img "6 / 7" at bounding box center [444, 433] width 59 height 59
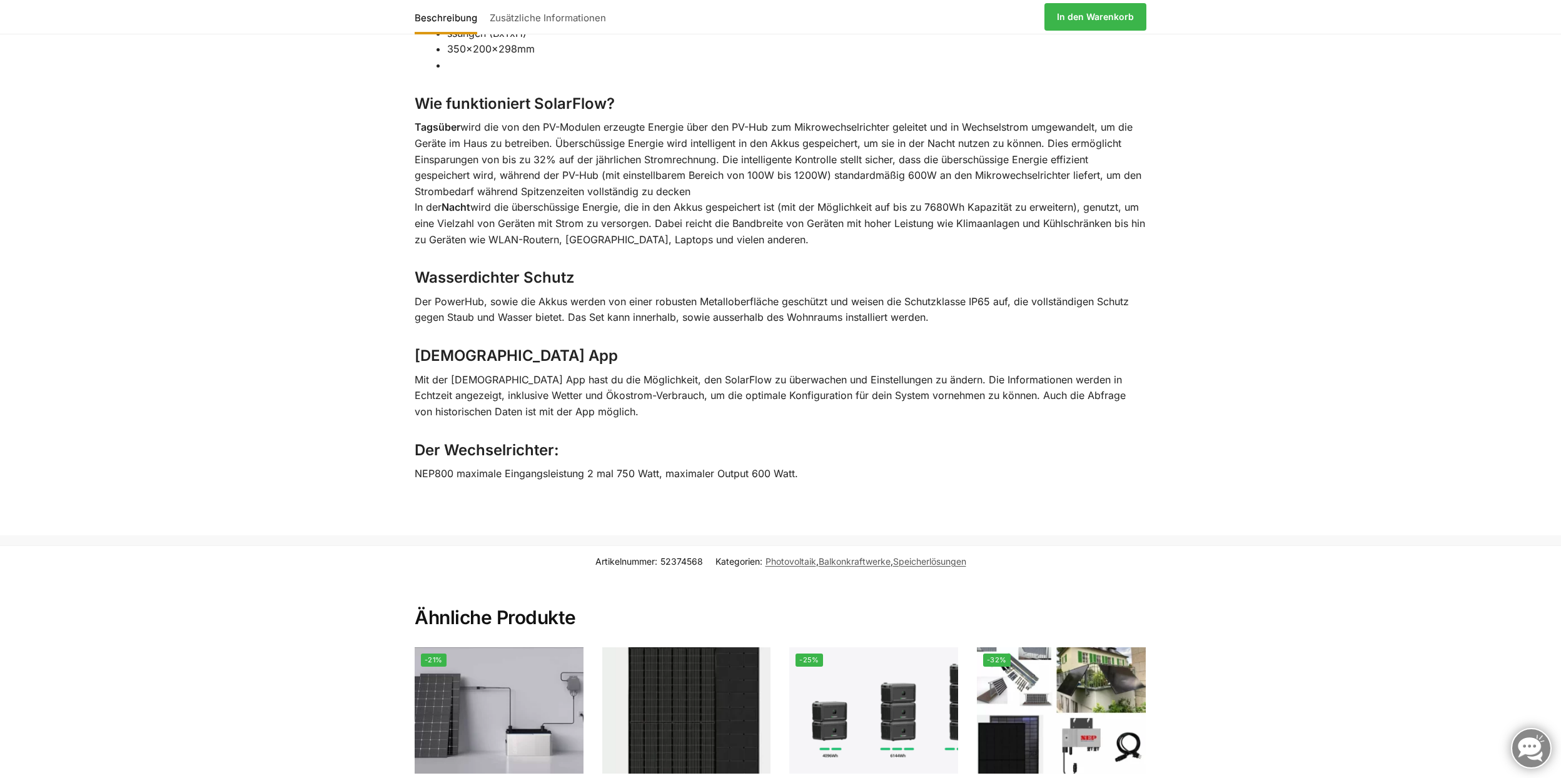
scroll to position [2568, 0]
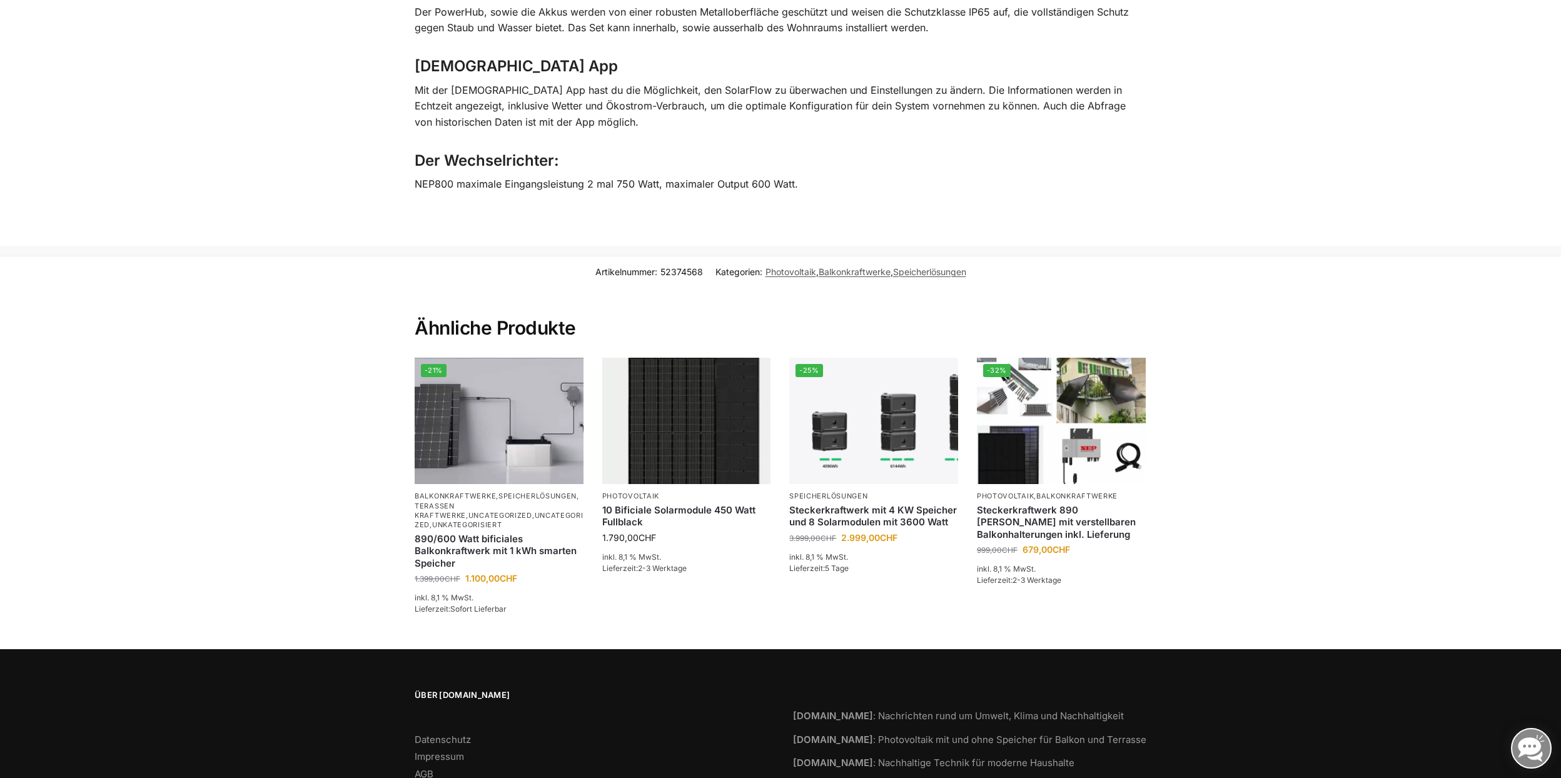
click at [439, 777] on link "Anfahrt" at bounding box center [431, 791] width 33 height 12
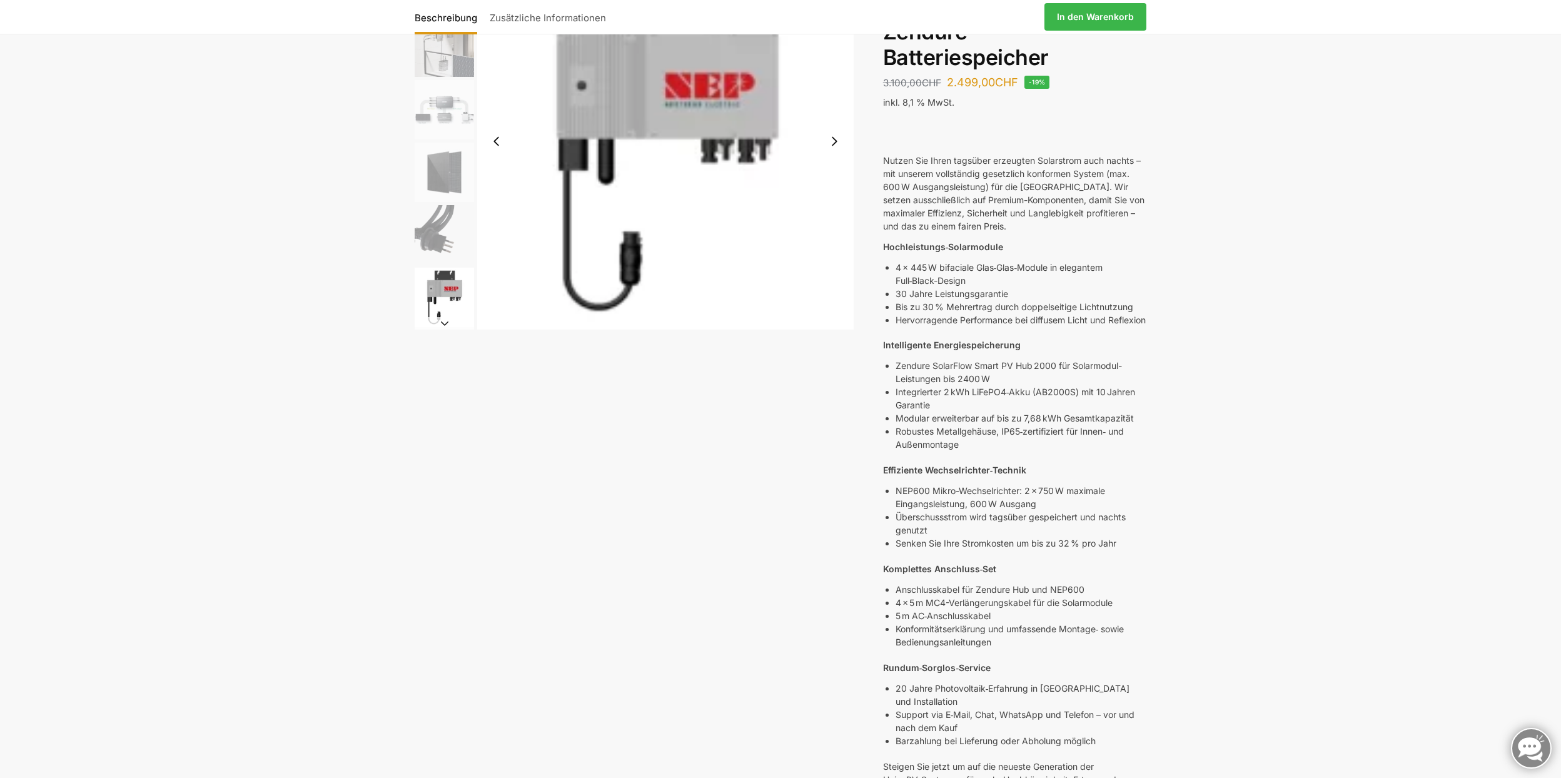
scroll to position [0, 0]
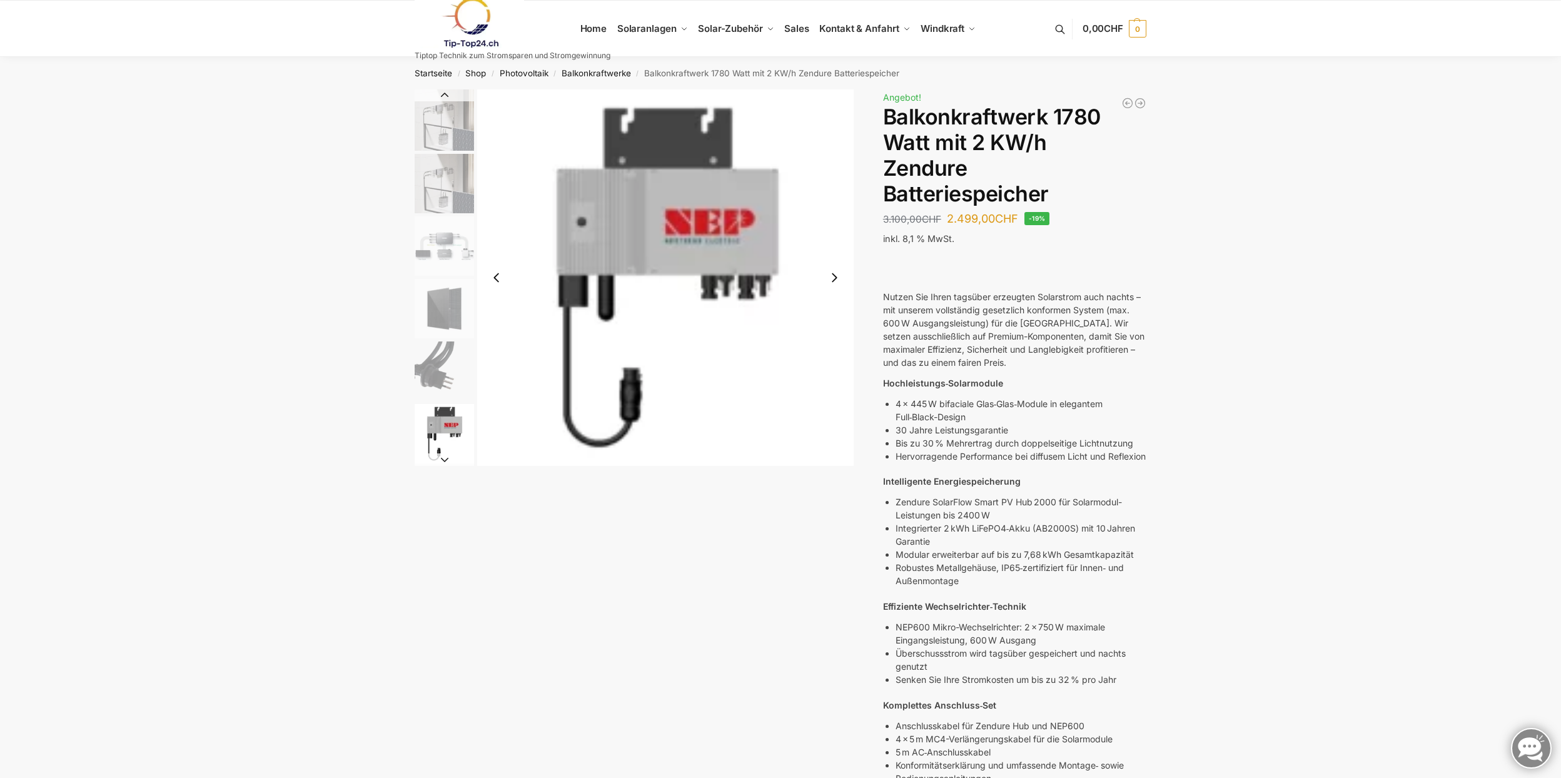
click at [514, 553] on div "Beschreibung Zusätzliche Informationen 3.100,00 CHF Ursprünglicher Preis war: 3…" at bounding box center [780, 715] width 784 height 1253
click at [449, 377] on img "5 / 7" at bounding box center [444, 371] width 59 height 59
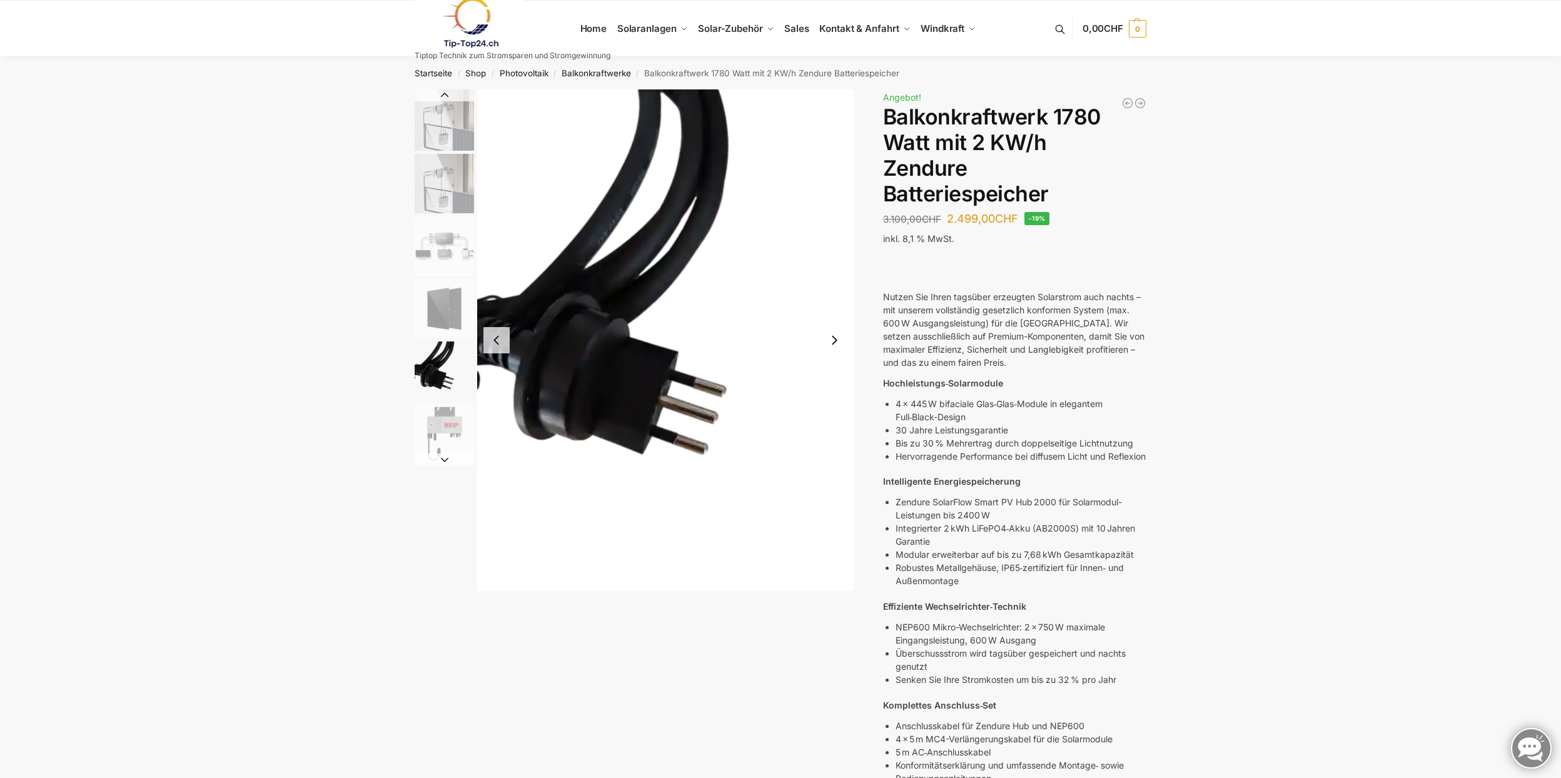
click at [443, 313] on img "4 / 7" at bounding box center [444, 308] width 59 height 59
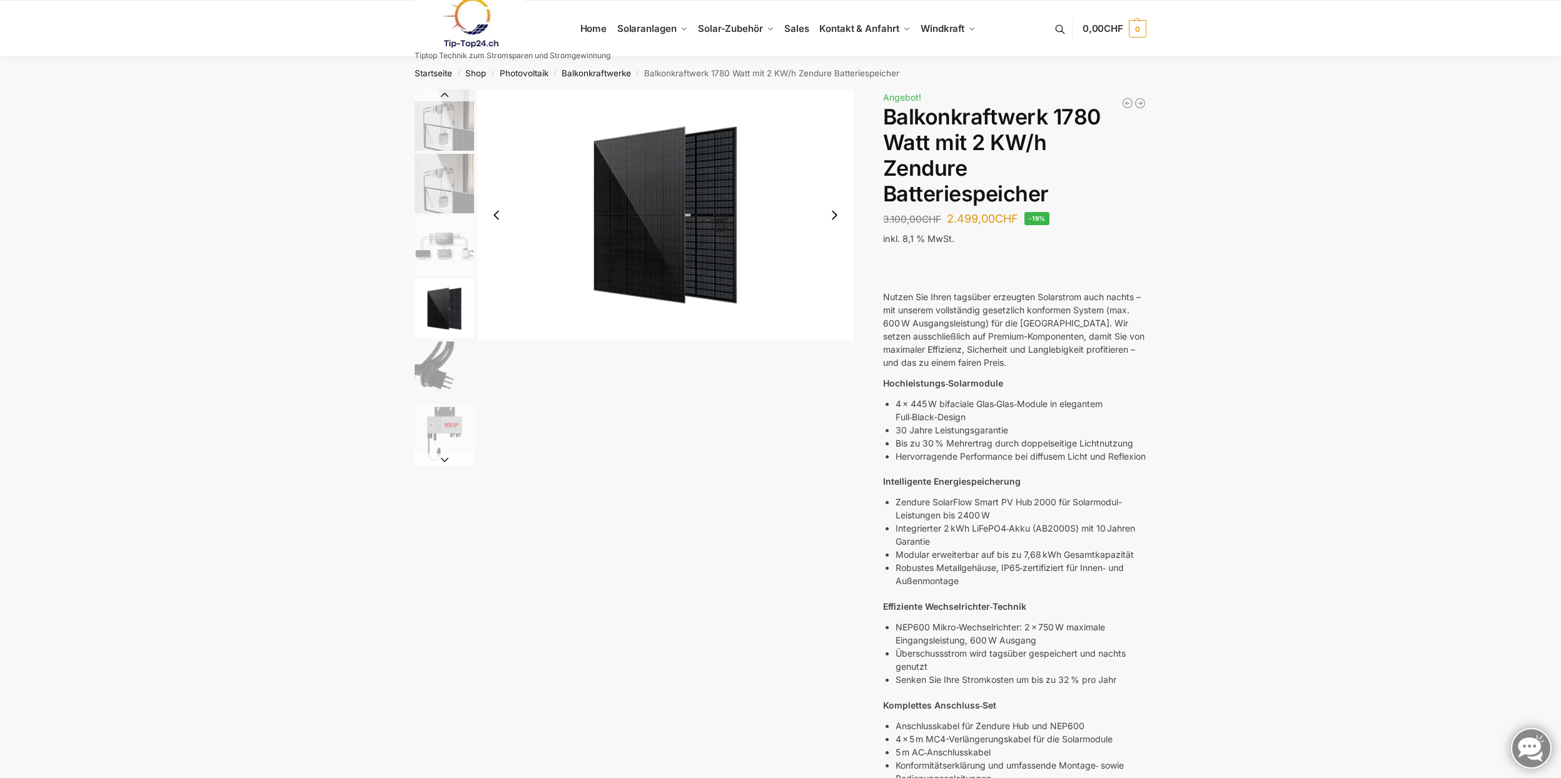
click at [430, 183] on img "2 / 7" at bounding box center [444, 183] width 59 height 59
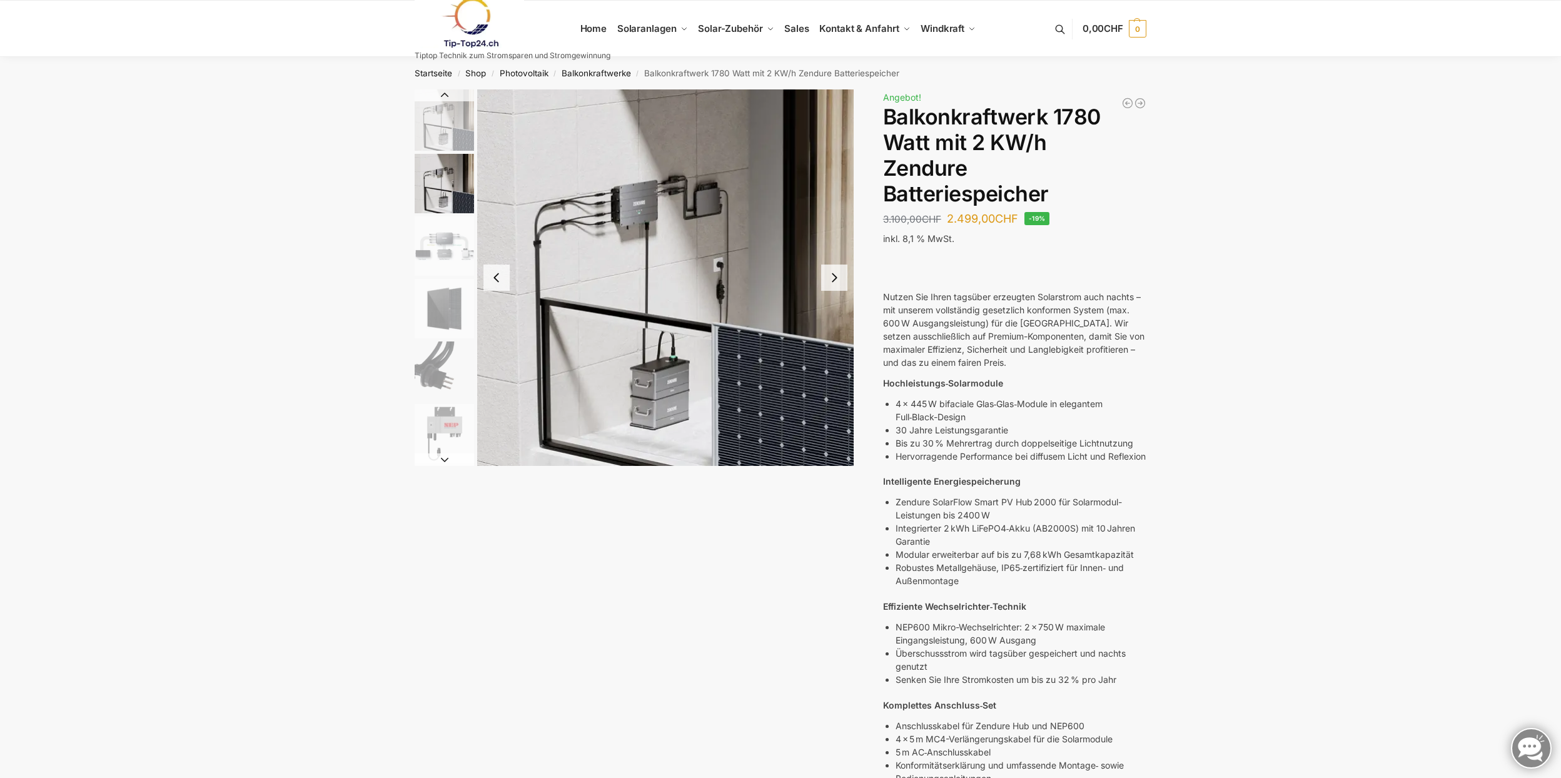
click at [430, 272] on img "3 / 7" at bounding box center [444, 245] width 59 height 59
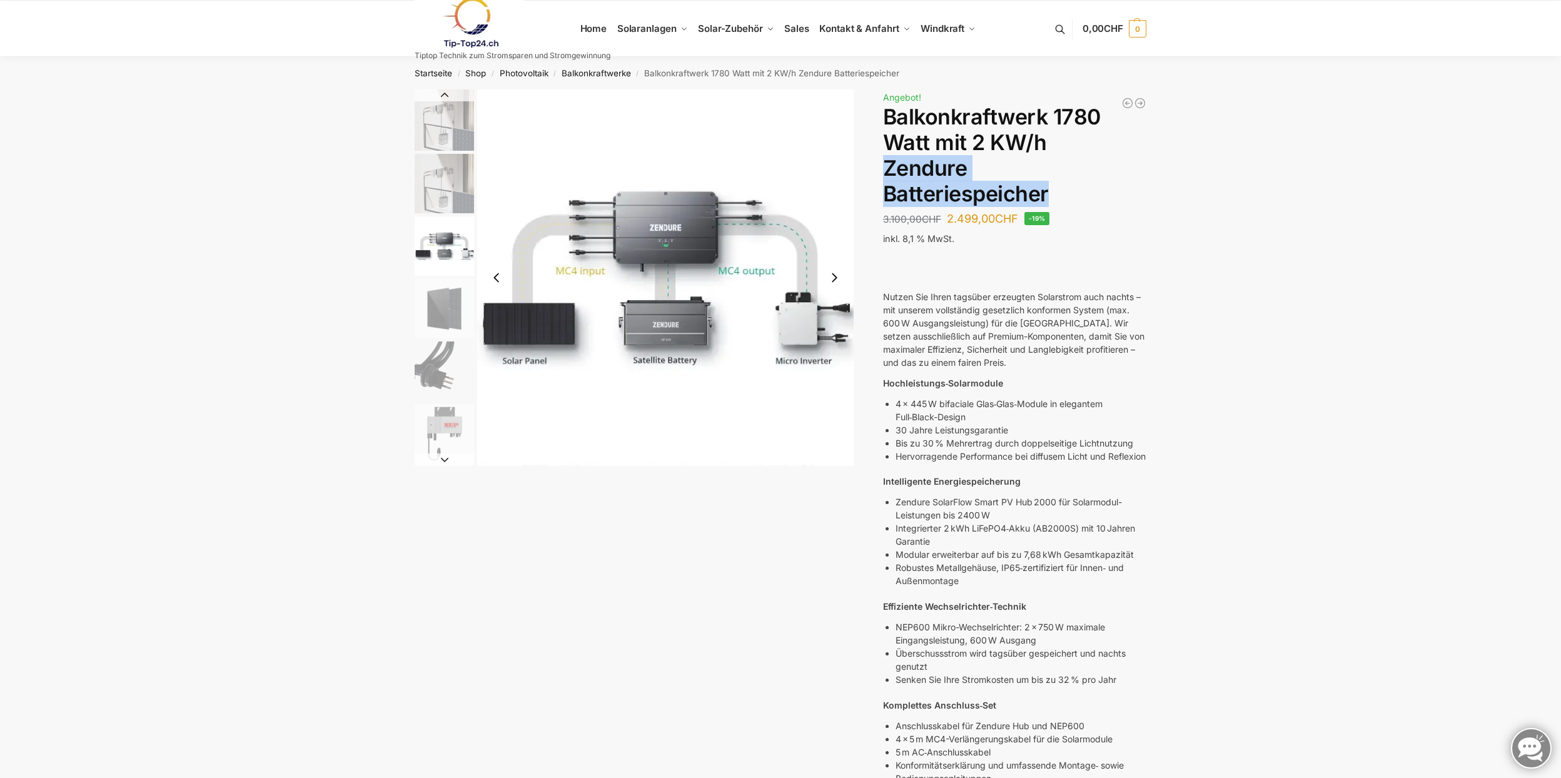
drag, startPoint x: 888, startPoint y: 170, endPoint x: 1047, endPoint y: 181, distance: 159.9
click at [1047, 181] on h1 "Balkonkraftwerk 1780 Watt mit 2 KW/h Zendure Batteriespeicher" at bounding box center [1014, 155] width 263 height 102
click at [463, 142] on img "1 / 7" at bounding box center [444, 119] width 59 height 61
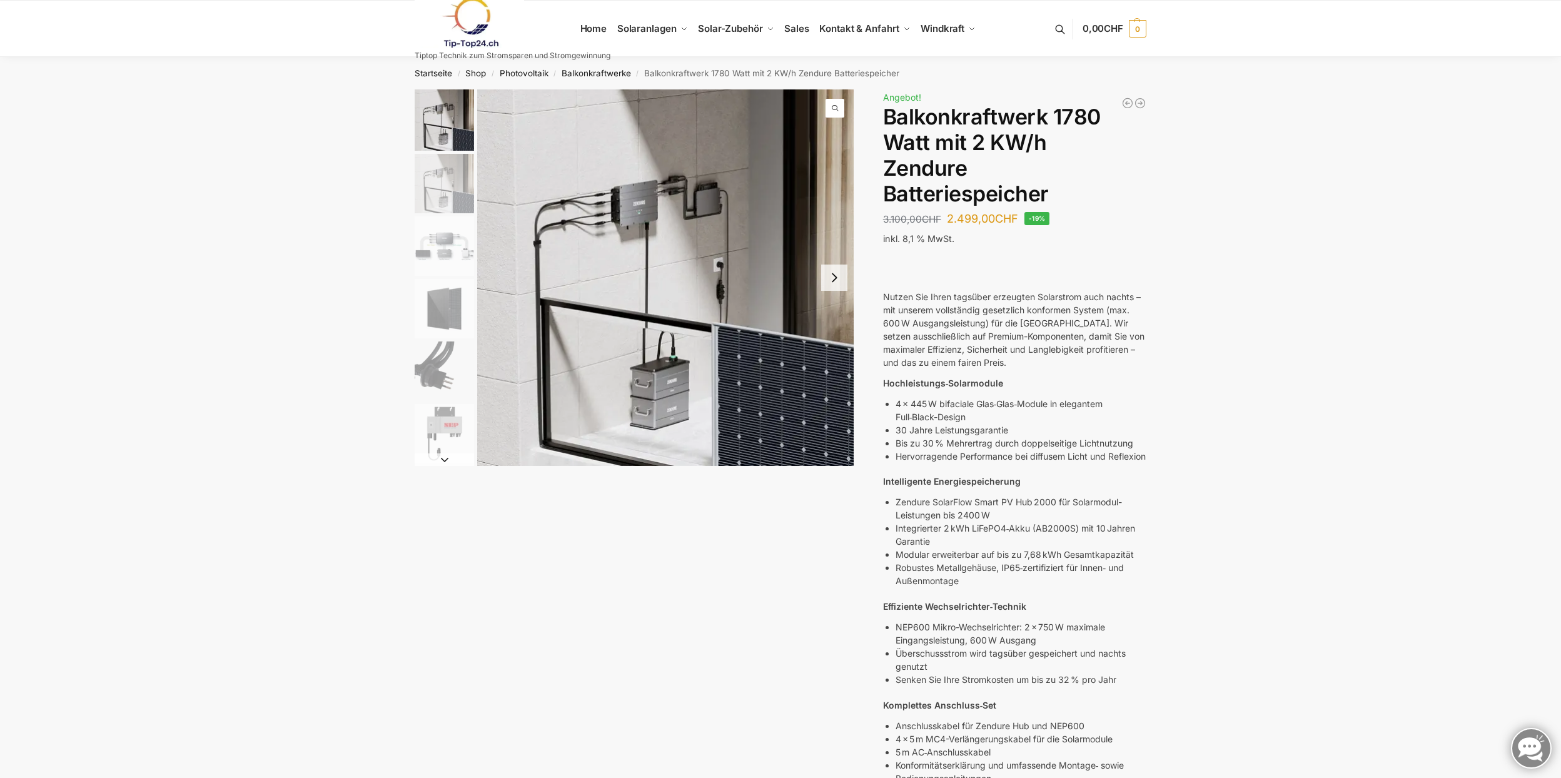
click at [448, 186] on img "2 / 7" at bounding box center [444, 183] width 59 height 59
click at [458, 295] on img "4 / 7" at bounding box center [444, 308] width 59 height 59
